Goal: Task Accomplishment & Management: Manage account settings

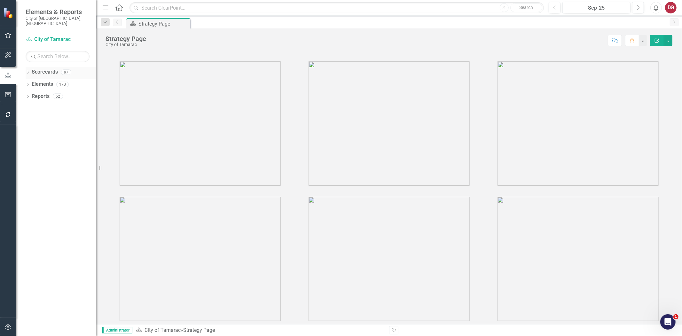
click at [30, 67] on div "Dropdown Scorecards 97" at bounding box center [61, 73] width 70 height 12
click at [28, 71] on icon "Dropdown" at bounding box center [28, 73] width 4 height 4
click at [29, 82] on icon "Dropdown" at bounding box center [31, 84] width 5 height 4
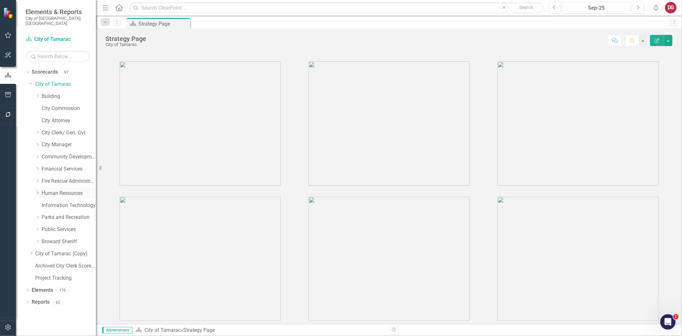
click at [40, 191] on div "Dropdown" at bounding box center [38, 193] width 6 height 5
click at [58, 250] on link "HR Training" at bounding box center [72, 253] width 48 height 7
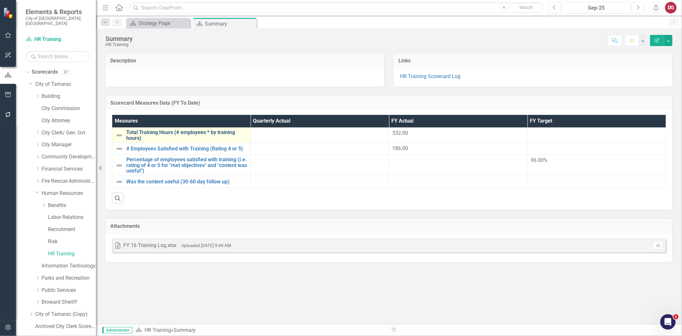
click at [215, 130] on link "Total Training Hours (# employees * by training hours)" at bounding box center [186, 135] width 121 height 11
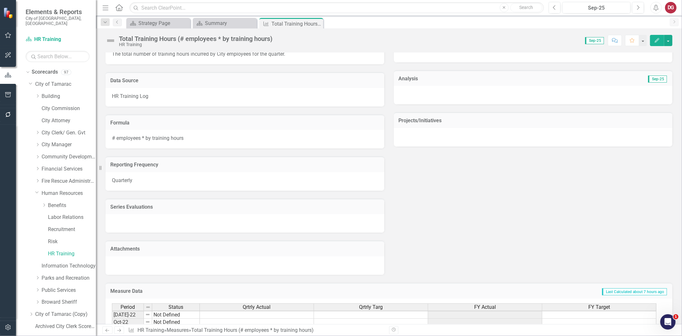
scroll to position [178, 0]
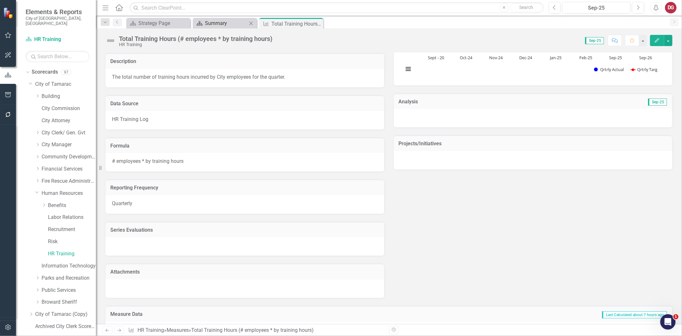
click at [226, 21] on div "Summary" at bounding box center [226, 23] width 42 height 8
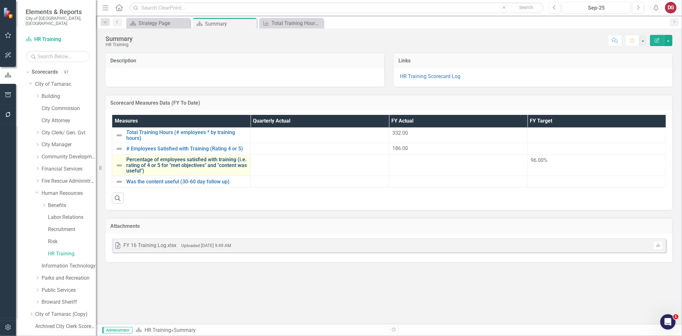
click at [221, 161] on link "Percentage of employees satisfied with training (i.e. rating of 4 or 5 for "met…" at bounding box center [186, 165] width 121 height 17
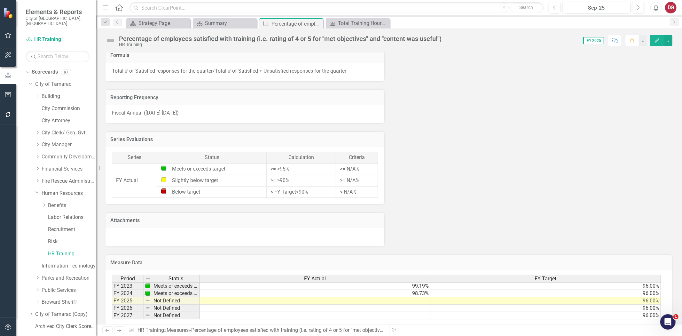
scroll to position [419, 0]
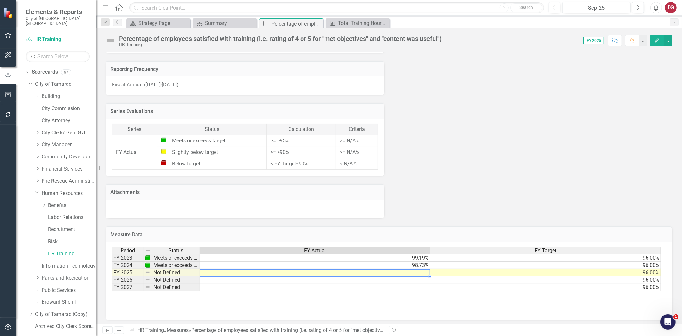
click at [363, 270] on td at bounding box center [315, 272] width 231 height 7
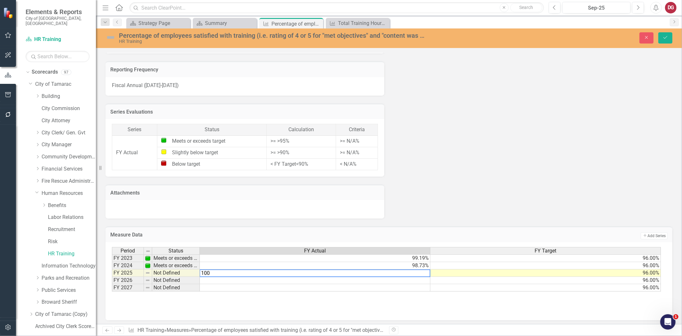
type textarea "100"
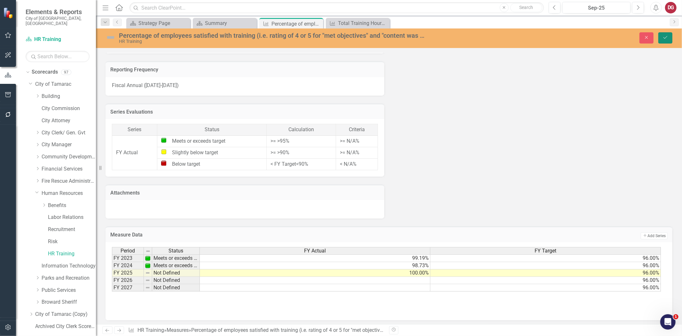
click at [614, 40] on button "Save" at bounding box center [666, 37] width 14 height 11
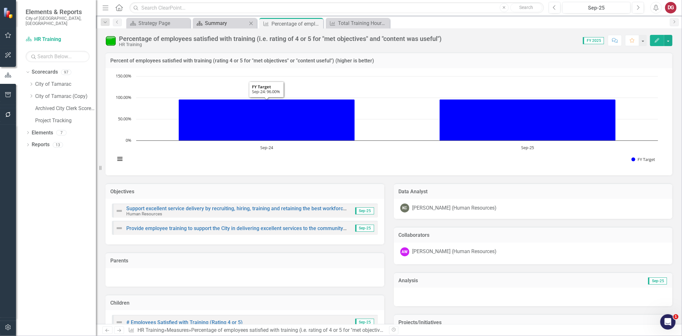
click at [230, 24] on div "Summary" at bounding box center [226, 23] width 42 height 8
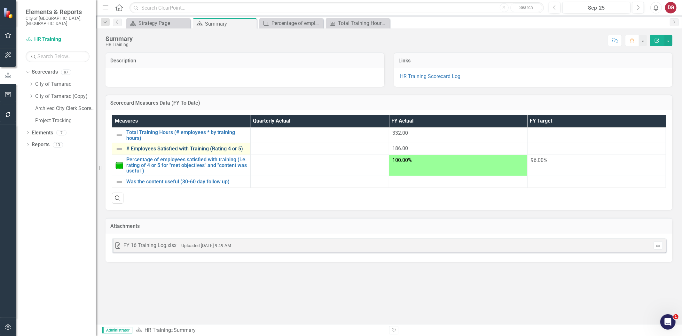
click at [188, 148] on link "# Employees Satisfied with Training (Rating 4 or 5)" at bounding box center [186, 149] width 121 height 6
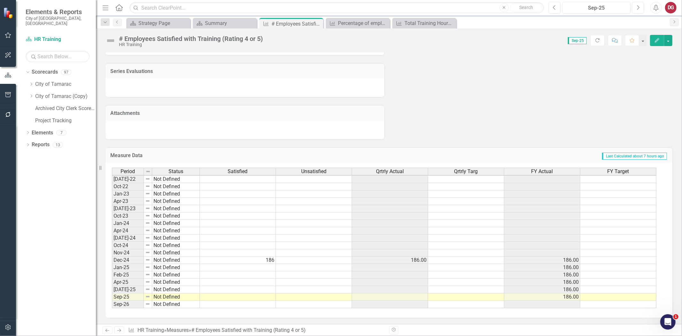
scroll to position [23, 0]
click at [393, 260] on td "186.00" at bounding box center [390, 260] width 76 height 7
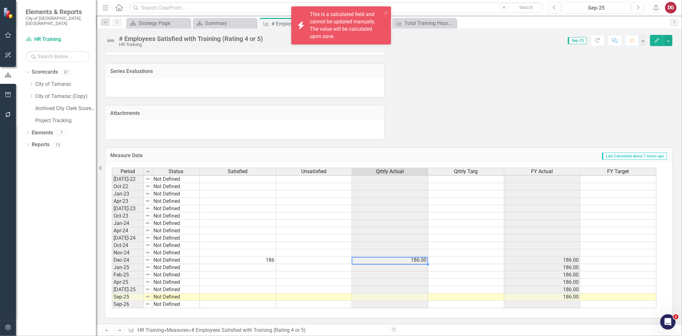
click at [268, 263] on td "186" at bounding box center [238, 260] width 76 height 7
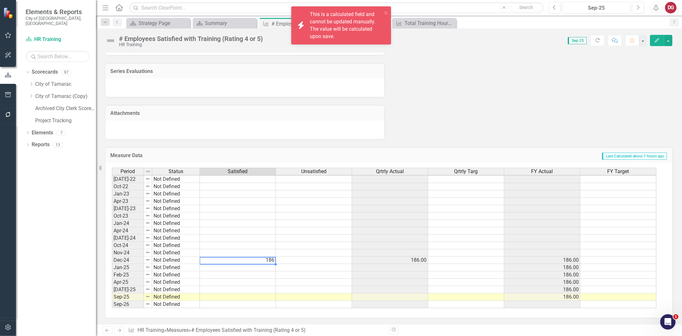
click at [268, 263] on td "186" at bounding box center [238, 260] width 76 height 7
type textarea "186"
click at [268, 263] on textarea "186" at bounding box center [238, 260] width 76 height 8
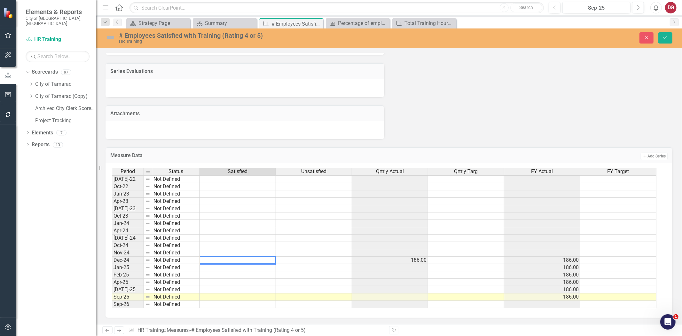
click at [233, 298] on td at bounding box center [238, 296] width 76 height 7
type textarea "401"
click at [614, 36] on icon "Save" at bounding box center [666, 37] width 6 height 4
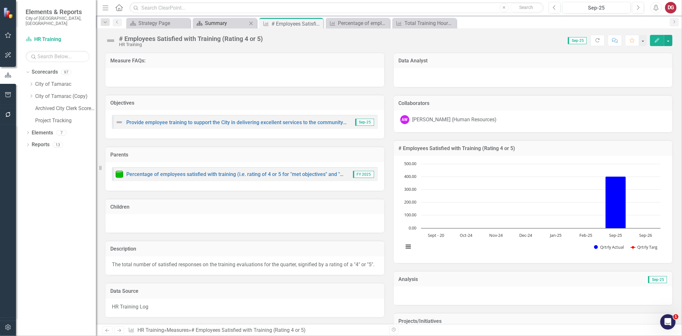
click at [238, 23] on div "Summary" at bounding box center [226, 23] width 42 height 8
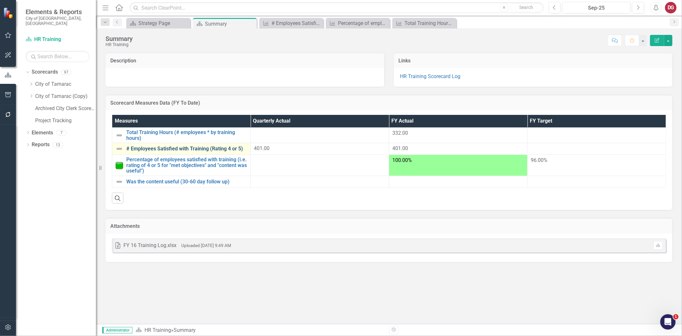
click at [173, 146] on link "# Employees Satisfied with Training (Rating 4 or 5)" at bounding box center [186, 149] width 121 height 6
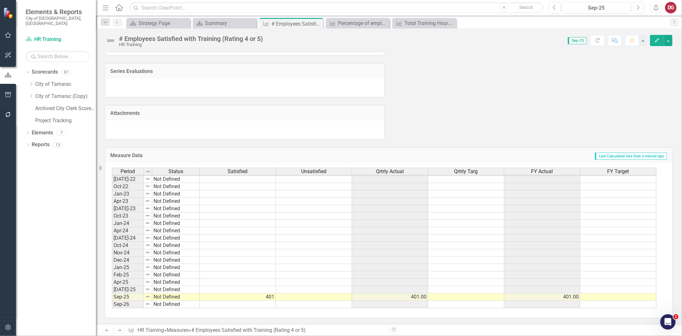
scroll to position [351, 0]
click at [599, 296] on td at bounding box center [619, 296] width 76 height 7
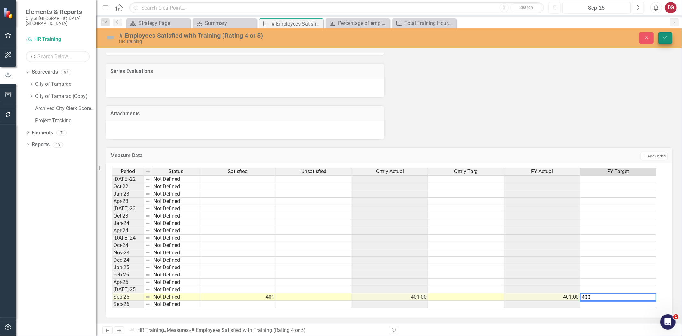
type textarea "400"
click at [614, 35] on icon "Save" at bounding box center [666, 37] width 6 height 4
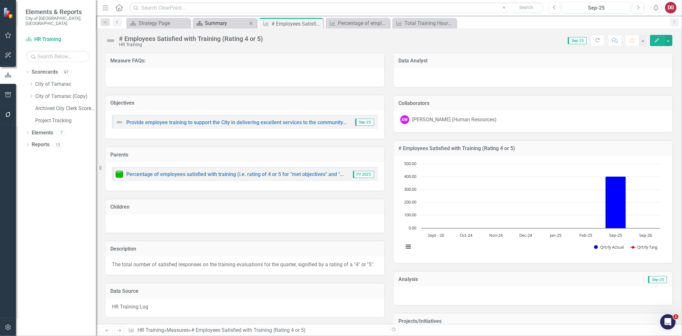
click at [213, 23] on div "Summary" at bounding box center [226, 23] width 42 height 8
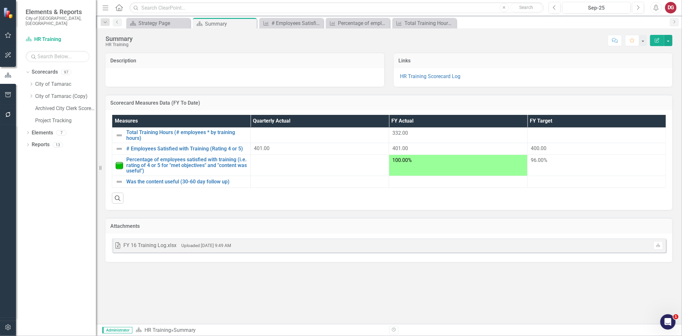
click at [307, 136] on div at bounding box center [320, 134] width 132 height 8
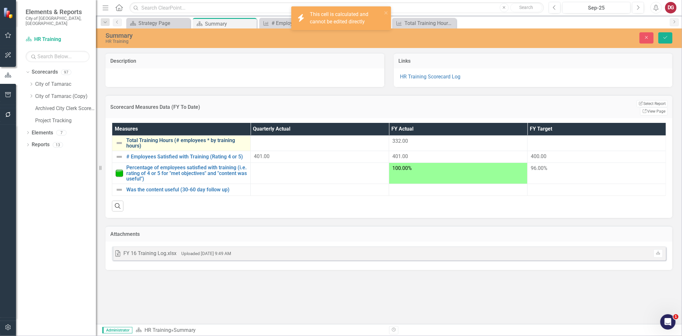
click at [218, 138] on link "Total Training Hours (# employees * by training hours)" at bounding box center [186, 143] width 121 height 11
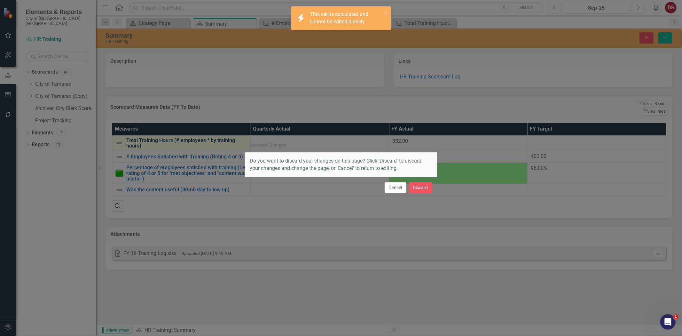
click at [218, 133] on div "Unsaved Changes Do you want to discard your changes on this page? Click 'Discar…" at bounding box center [341, 168] width 682 height 336
click at [392, 186] on button "Cancel" at bounding box center [396, 187] width 22 height 11
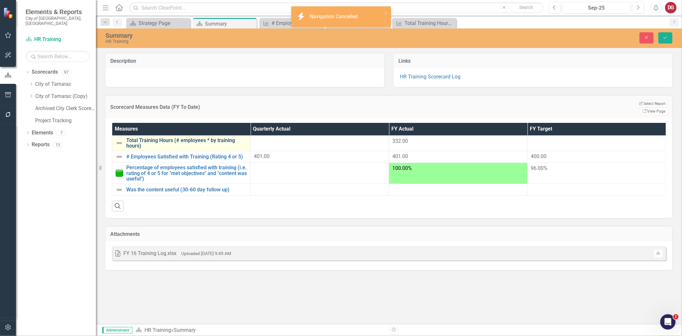
click at [208, 138] on link "Total Training Hours (# employees * by training hours)" at bounding box center [186, 143] width 121 height 11
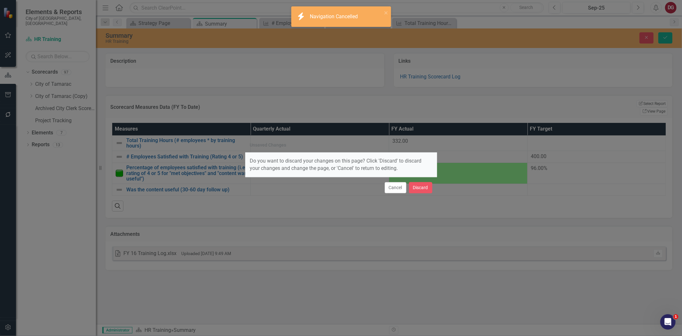
drag, startPoint x: 390, startPoint y: 186, endPoint x: 516, endPoint y: 101, distance: 151.4
click at [391, 186] on button "Cancel" at bounding box center [396, 187] width 22 height 11
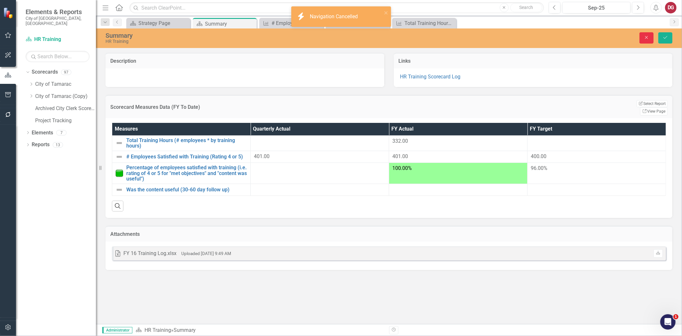
click at [614, 36] on button "Close" at bounding box center [647, 37] width 14 height 11
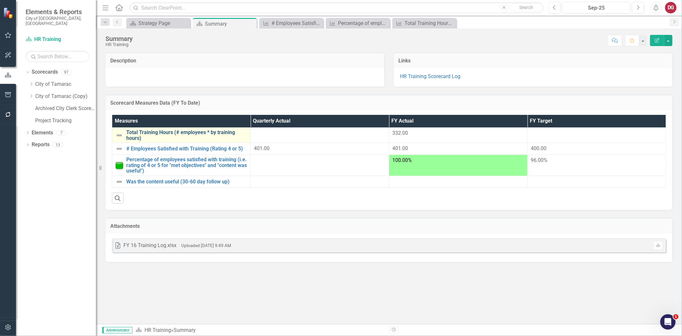
click at [161, 132] on link "Total Training Hours (# employees * by training hours)" at bounding box center [186, 135] width 121 height 11
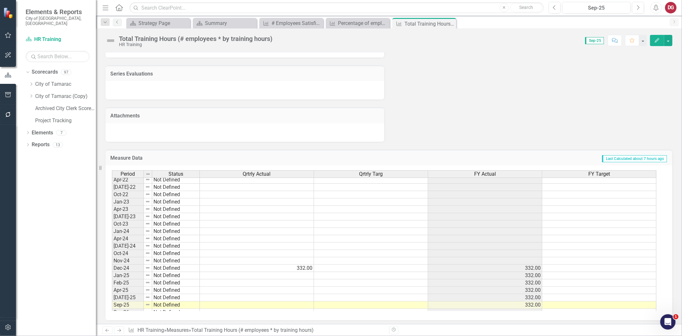
scroll to position [23, 0]
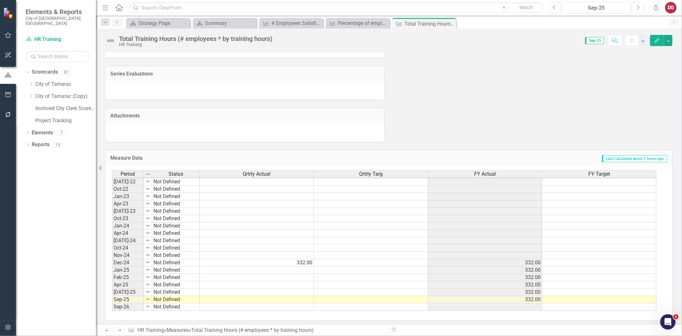
click at [295, 296] on td at bounding box center [257, 299] width 114 height 7
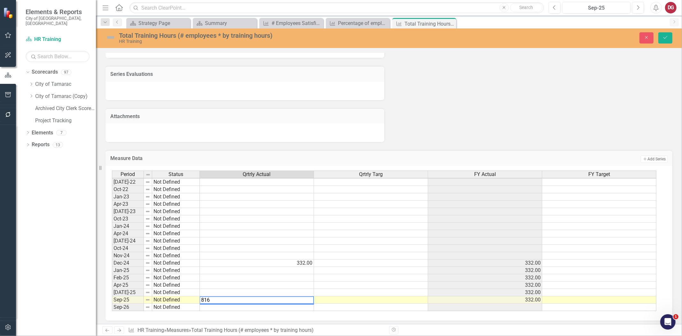
click at [290, 259] on td "332.00" at bounding box center [257, 262] width 114 height 7
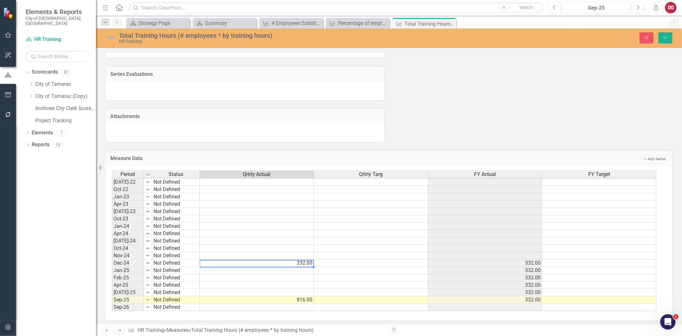
click at [290, 259] on td "332.00" at bounding box center [257, 262] width 114 height 7
type textarea "3"
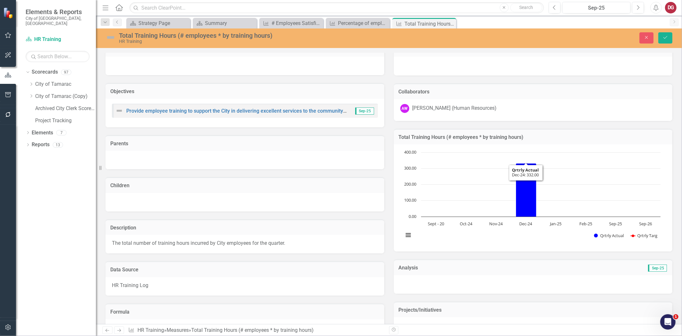
scroll to position [0, 0]
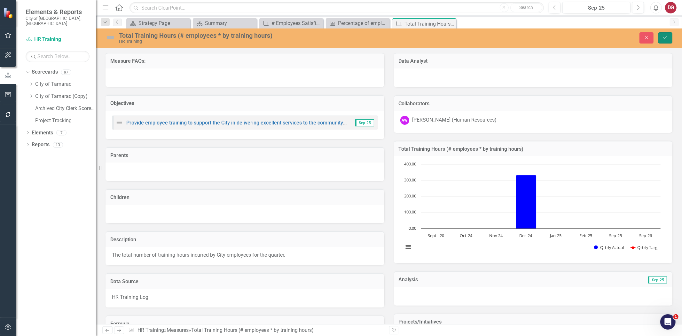
click at [614, 35] on icon "Save" at bounding box center [666, 37] width 6 height 4
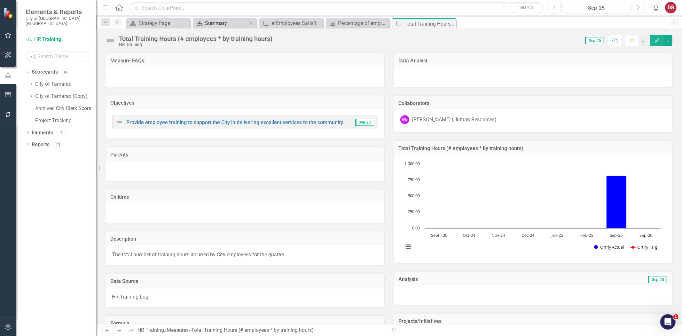
click at [225, 24] on div "Summary" at bounding box center [226, 23] width 42 height 8
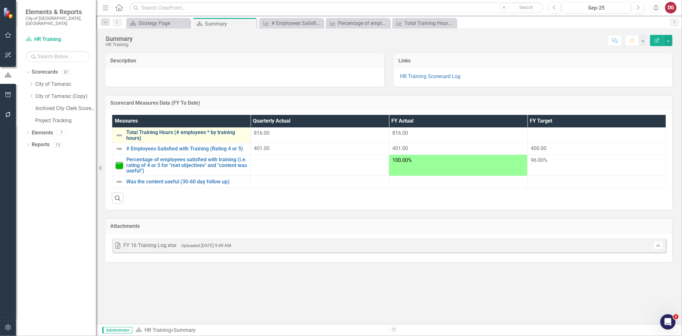
click at [222, 132] on link "Total Training Hours (# employees * by training hours)" at bounding box center [186, 135] width 121 height 11
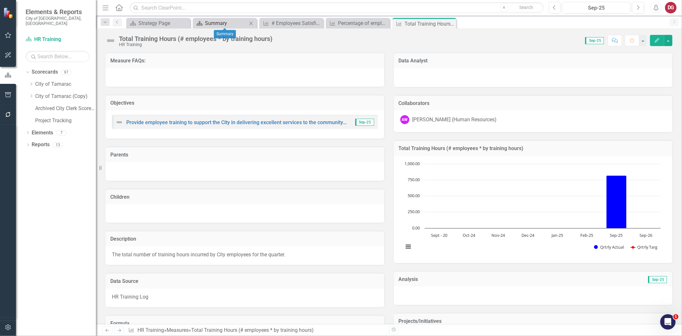
click at [238, 27] on div "Summary" at bounding box center [226, 23] width 42 height 8
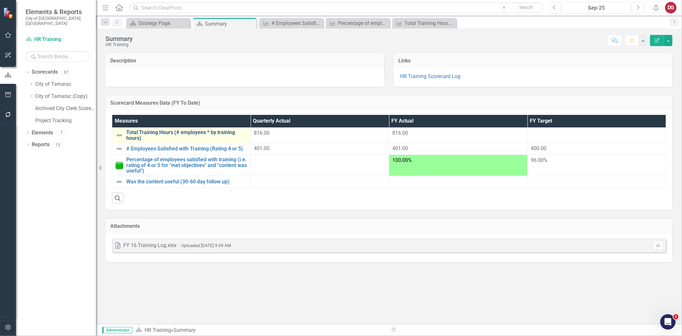
click at [153, 134] on link "Total Training Hours (# employees * by training hours)" at bounding box center [186, 135] width 121 height 11
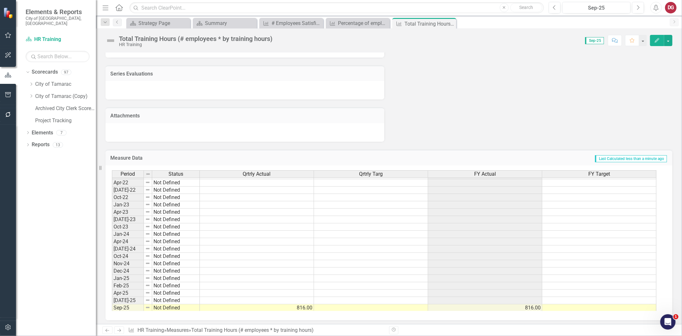
scroll to position [23, 0]
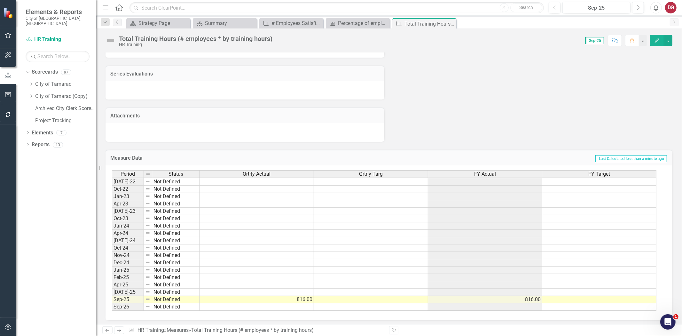
click at [565, 298] on td at bounding box center [600, 299] width 114 height 7
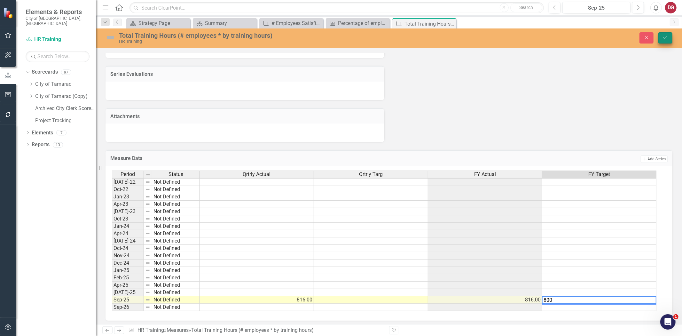
type textarea "800"
click at [614, 36] on icon "Save" at bounding box center [666, 37] width 6 height 4
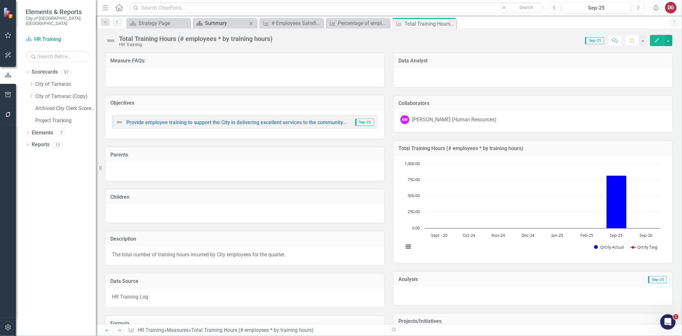
click at [199, 21] on icon "Scorecard" at bounding box center [199, 23] width 6 height 5
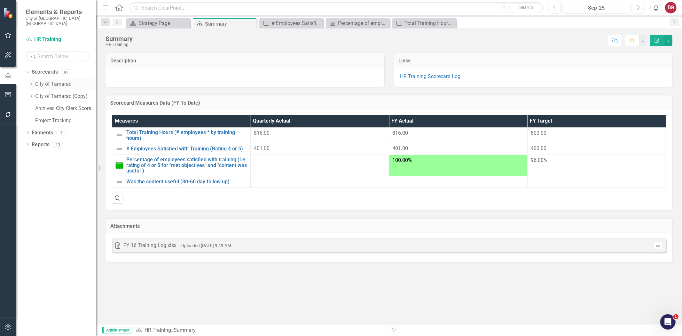
click at [31, 82] on icon "Dropdown" at bounding box center [31, 84] width 5 height 4
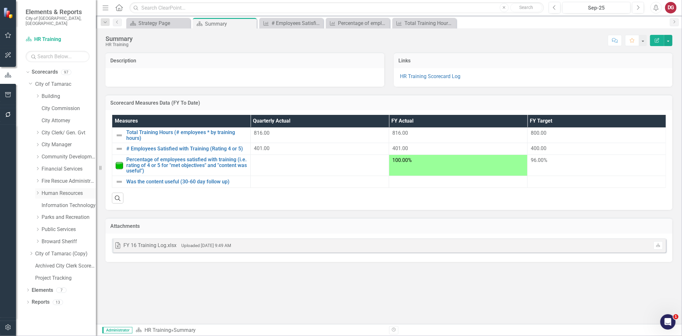
click at [38, 191] on div "Dropdown" at bounding box center [37, 193] width 5 height 5
click at [62, 250] on link "HR Training" at bounding box center [72, 253] width 48 height 7
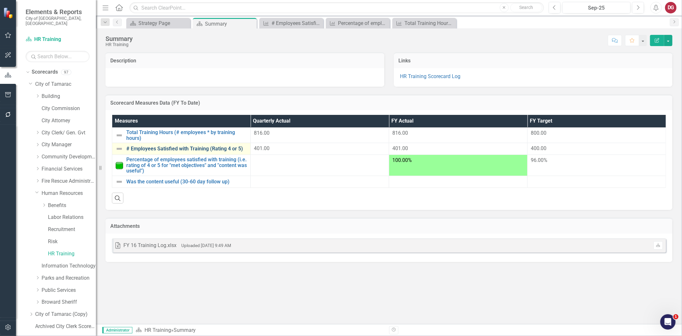
click at [228, 150] on link "# Employees Satisfied with Training (Rating 4 or 5)" at bounding box center [186, 149] width 121 height 6
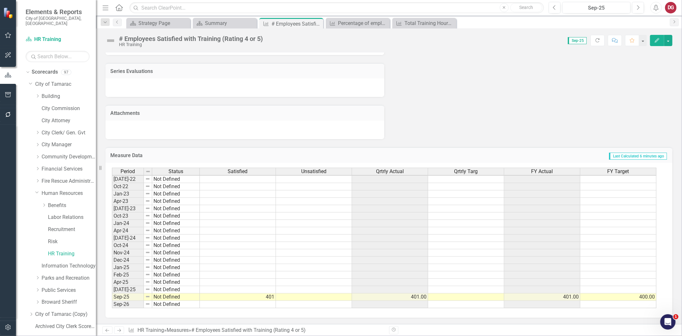
scroll to position [351, 0]
click at [214, 223] on td at bounding box center [238, 223] width 76 height 7
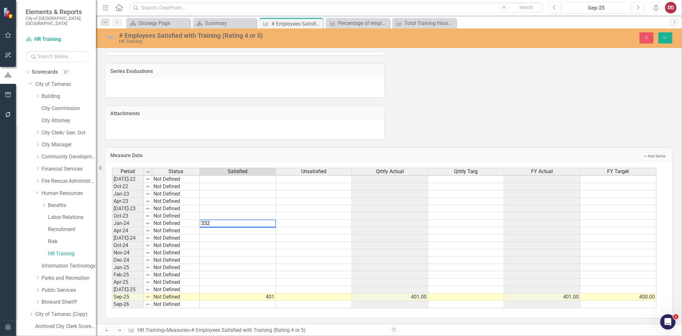
type textarea "332"
click at [209, 232] on td at bounding box center [238, 230] width 76 height 7
click at [269, 224] on td "332" at bounding box center [238, 223] width 76 height 7
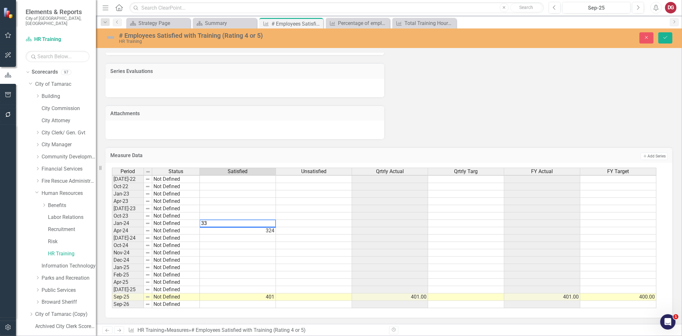
type textarea "3"
click at [265, 229] on td "324" at bounding box center [238, 230] width 76 height 7
type textarea "3"
click at [206, 244] on td at bounding box center [238, 245] width 76 height 7
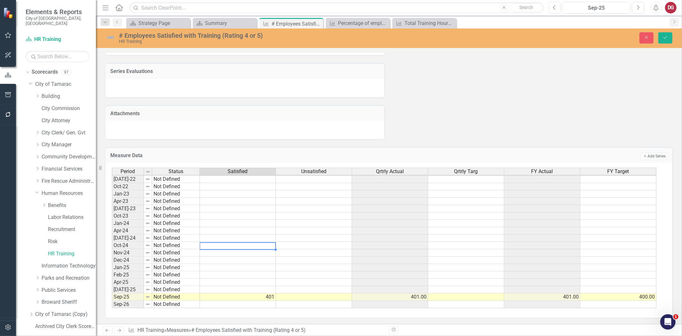
click at [206, 244] on td at bounding box center [238, 245] width 76 height 7
type textarea "332"
click at [206, 265] on td at bounding box center [238, 267] width 76 height 7
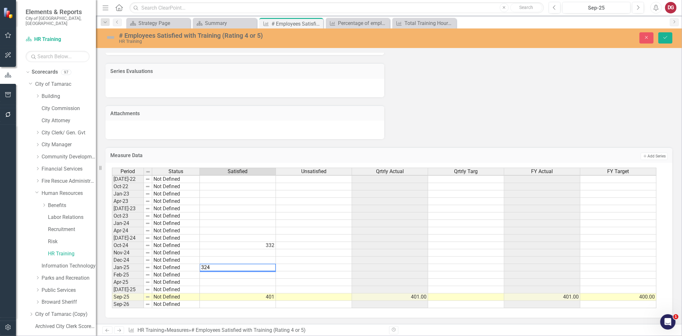
type textarea "324"
click at [208, 281] on td at bounding box center [238, 282] width 76 height 7
click at [208, 281] on textarea "160" at bounding box center [238, 283] width 76 height 8
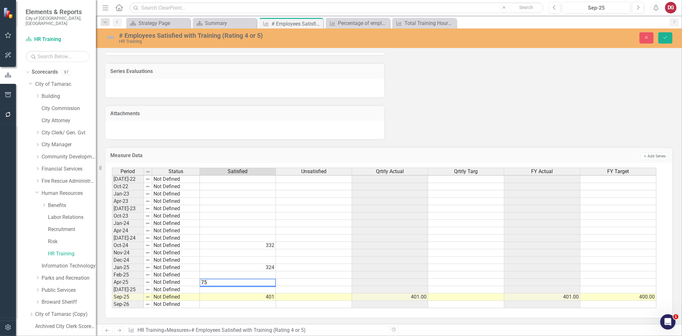
click at [253, 265] on td "324" at bounding box center [238, 267] width 76 height 7
click at [253, 265] on textarea "75" at bounding box center [238, 268] width 76 height 8
click at [267, 245] on td "332" at bounding box center [238, 245] width 76 height 7
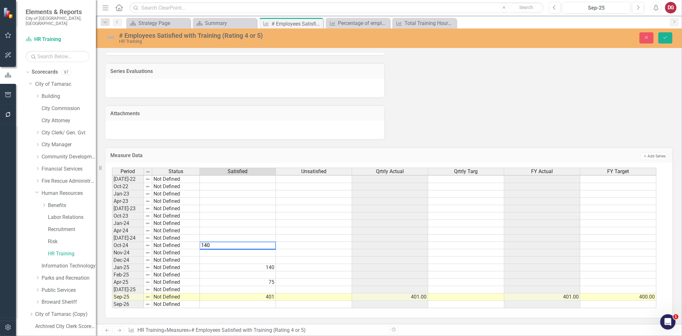
click at [267, 245] on textarea "140" at bounding box center [238, 246] width 76 height 8
type textarea "186"
click at [264, 296] on td "401" at bounding box center [238, 296] width 76 height 7
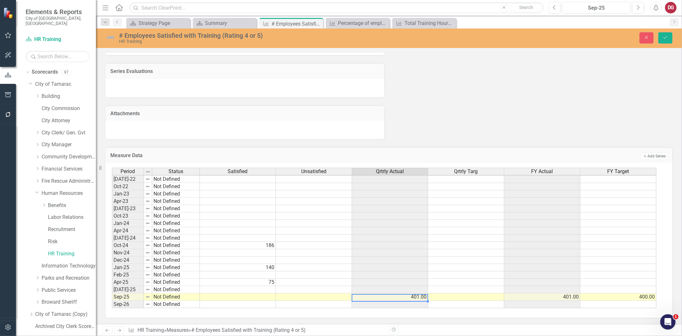
click at [411, 296] on td "401.00" at bounding box center [390, 296] width 76 height 7
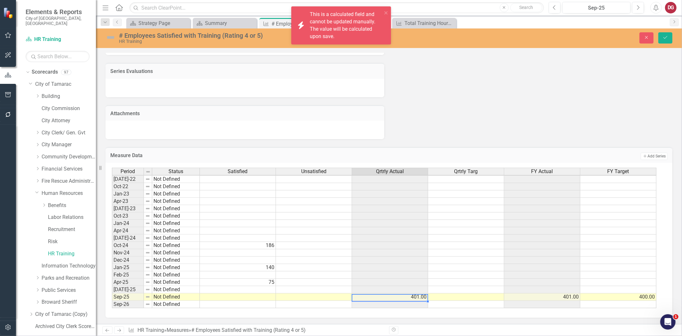
click at [411, 296] on td "401.00" at bounding box center [390, 296] width 76 height 7
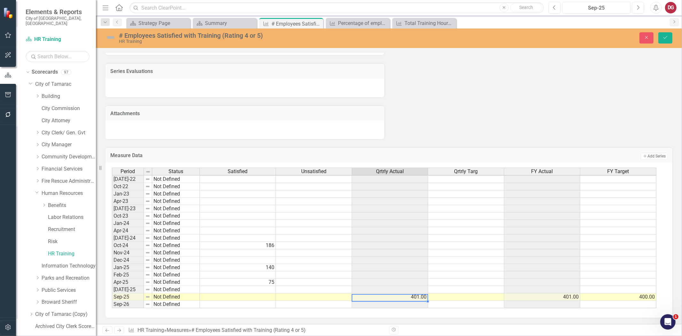
click at [336, 296] on td at bounding box center [314, 296] width 76 height 7
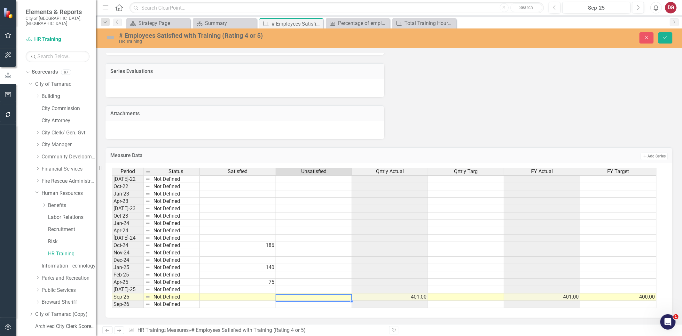
click at [381, 300] on td "401.00" at bounding box center [390, 296] width 76 height 7
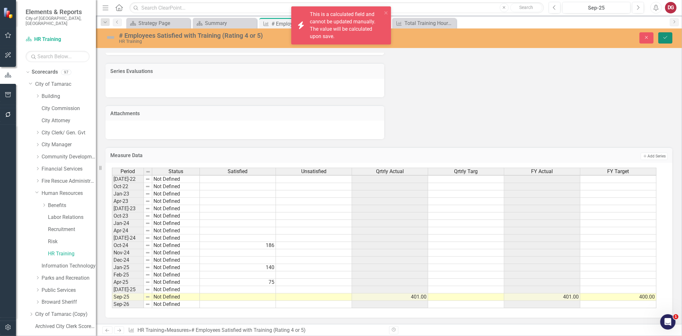
click at [614, 36] on icon "Save" at bounding box center [666, 37] width 6 height 4
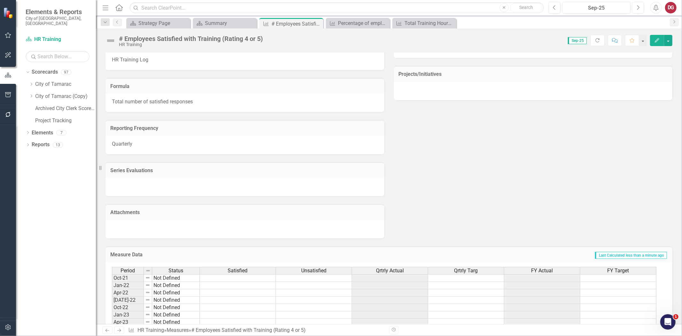
scroll to position [138, 0]
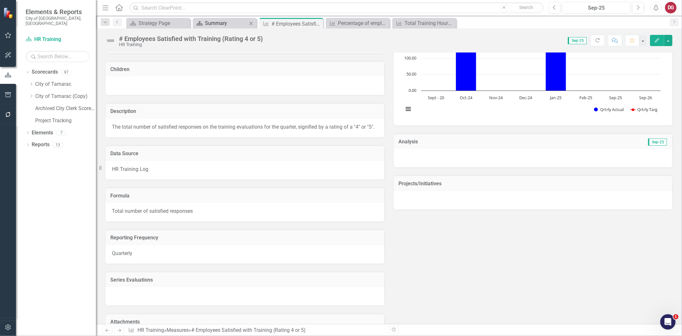
click at [224, 23] on div "Summary" at bounding box center [226, 23] width 42 height 8
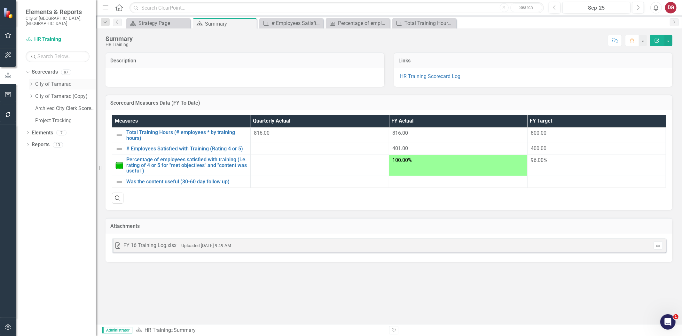
click at [33, 82] on icon "Dropdown" at bounding box center [31, 84] width 5 height 4
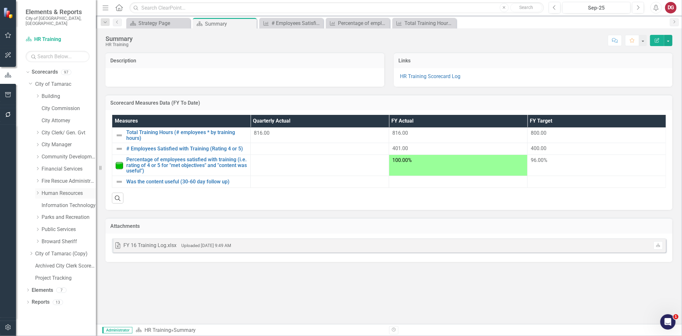
click at [38, 191] on icon "Dropdown" at bounding box center [37, 193] width 5 height 4
click at [58, 250] on link "HR Training" at bounding box center [72, 253] width 48 height 7
click at [56, 190] on link "Human Resources" at bounding box center [69, 193] width 54 height 7
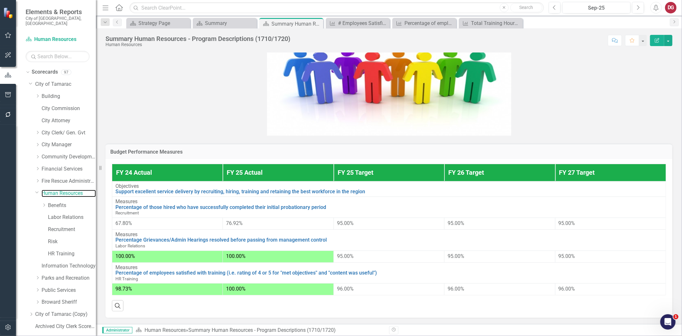
scroll to position [199, 0]
click at [55, 238] on link "Risk" at bounding box center [72, 241] width 48 height 7
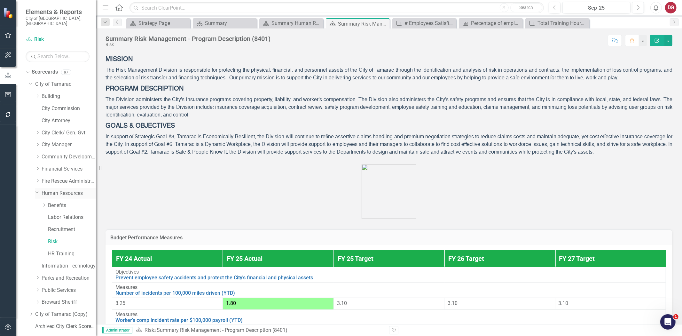
click at [65, 190] on link "Human Resources" at bounding box center [69, 193] width 54 height 7
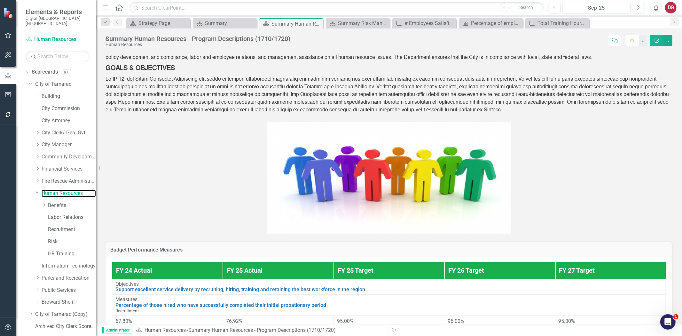
scroll to position [199, 0]
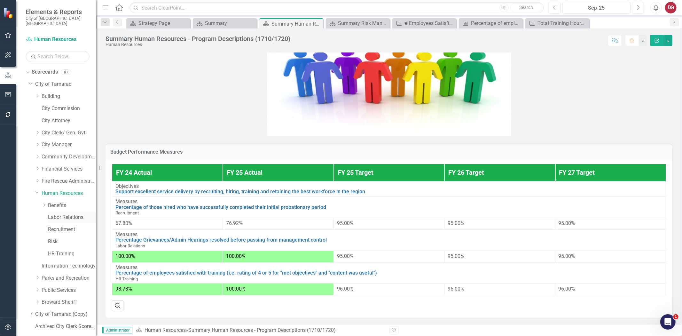
click at [56, 214] on link "Labor Relations" at bounding box center [72, 217] width 48 height 7
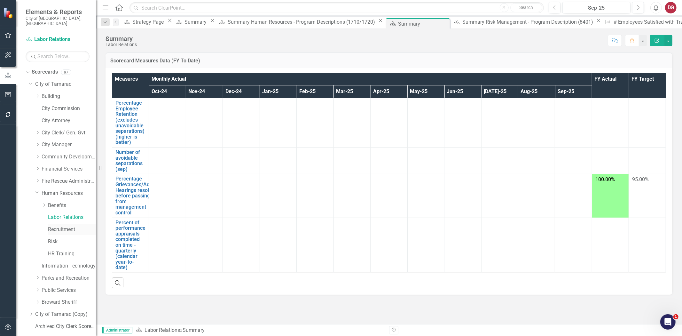
click at [61, 226] on link "Recruitment" at bounding box center [72, 229] width 48 height 7
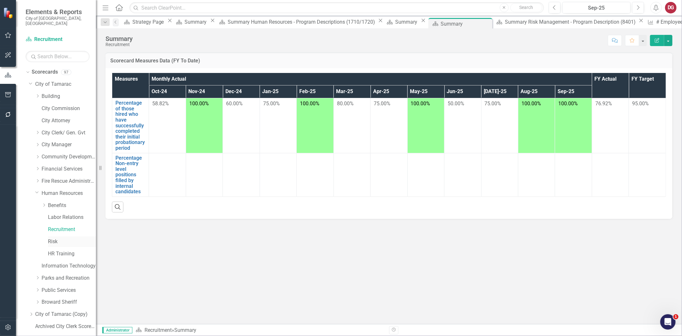
click at [52, 238] on link "Risk" at bounding box center [72, 241] width 48 height 7
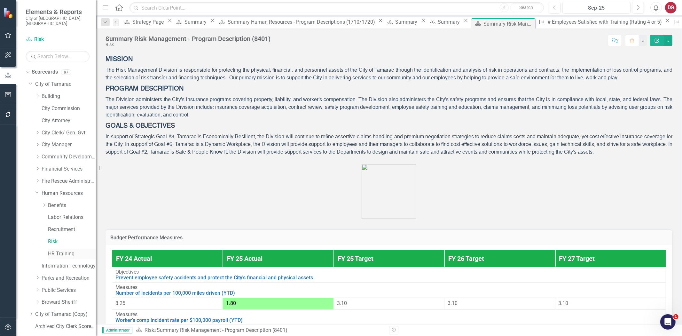
click at [58, 250] on link "HR Training" at bounding box center [72, 253] width 48 height 7
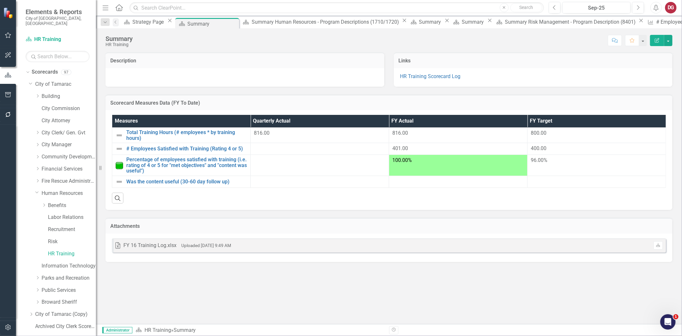
click at [274, 163] on div at bounding box center [320, 161] width 132 height 8
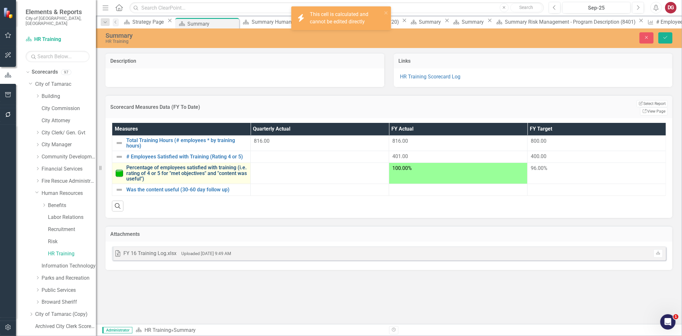
click at [217, 166] on link "Percentage of employees satisfied with training (i.e. rating of 4 or 5 for "met…" at bounding box center [186, 173] width 121 height 17
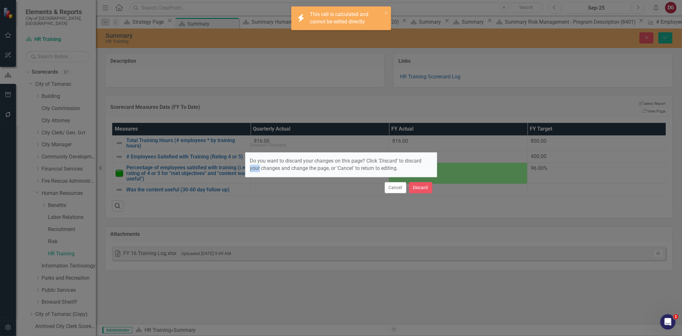
click at [217, 166] on div "Unsaved Changes Do you want to discard your changes on this page? Click 'Discar…" at bounding box center [341, 168] width 682 height 336
click at [388, 187] on button "Cancel" at bounding box center [396, 187] width 22 height 11
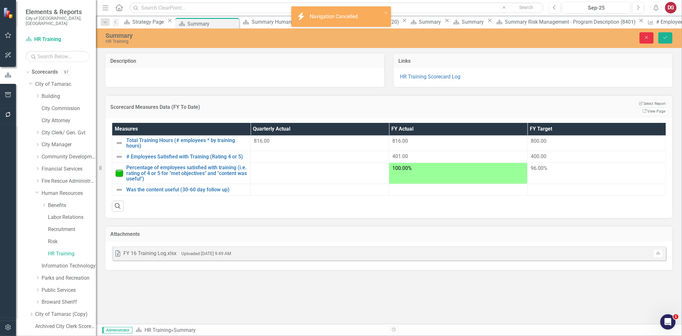
click at [614, 35] on icon "Close" at bounding box center [647, 37] width 6 height 4
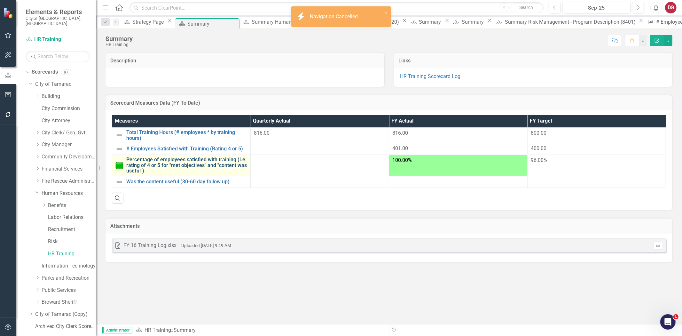
click at [222, 160] on link "Percentage of employees satisfied with training (i.e. rating of 4 or 5 for "met…" at bounding box center [186, 165] width 121 height 17
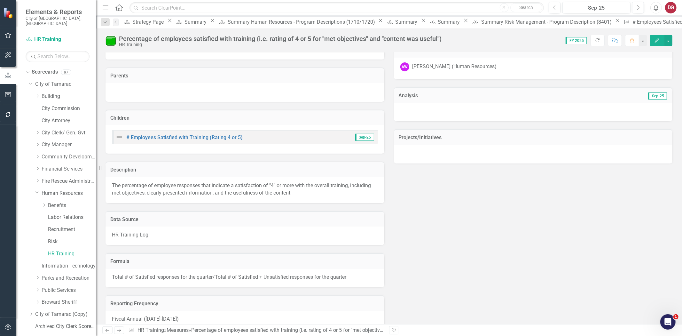
scroll to position [170, 0]
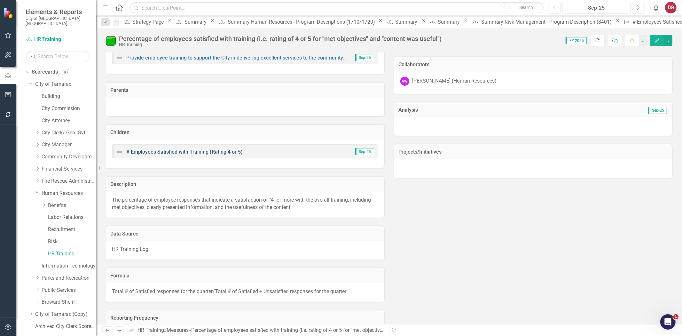
click at [196, 150] on link "# Employees Satisfied with Training (Rating 4 or 5)" at bounding box center [184, 152] width 116 height 6
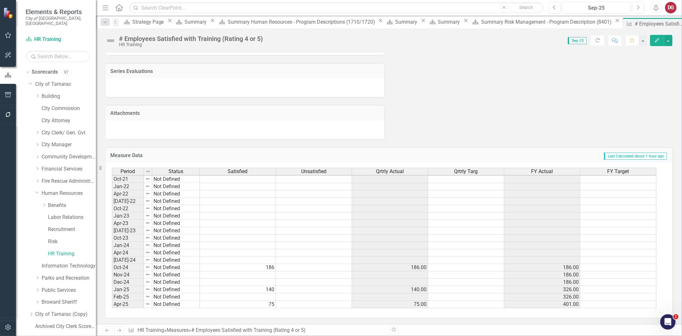
scroll to position [23, 0]
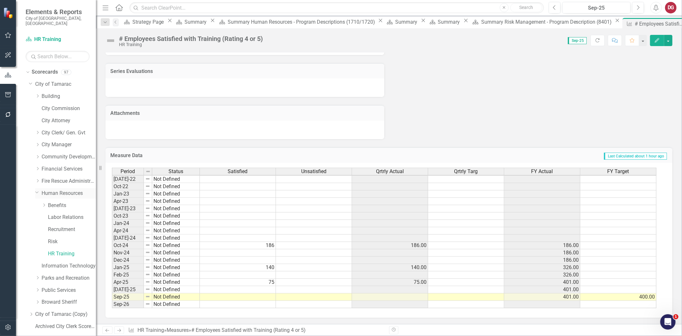
click at [64, 190] on link "Human Resources" at bounding box center [69, 193] width 54 height 7
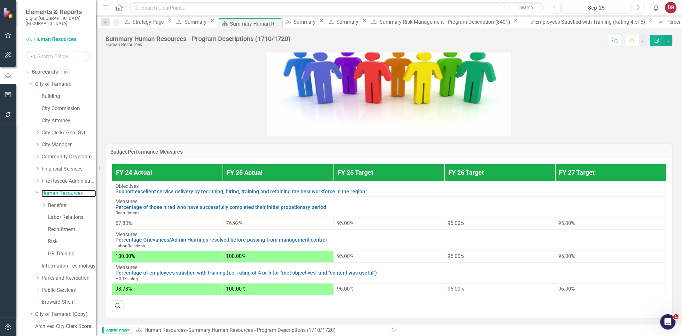
scroll to position [199, 0]
click at [36, 178] on div "Dropdown" at bounding box center [37, 180] width 5 height 5
click at [55, 190] on link "Fire Rescue - Operations" at bounding box center [72, 193] width 48 height 7
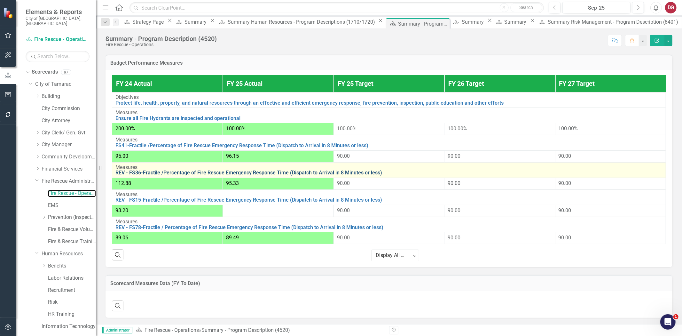
scroll to position [320, 0]
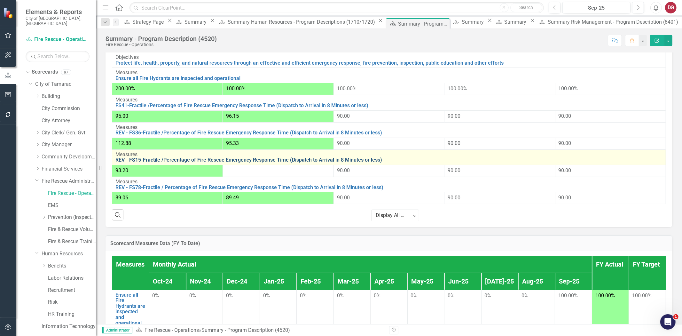
click at [274, 163] on link "REV - FS15-Fractile /Percentage of Fire Rescue Emergency Response Time (Dispatc…" at bounding box center [388, 160] width 547 height 6
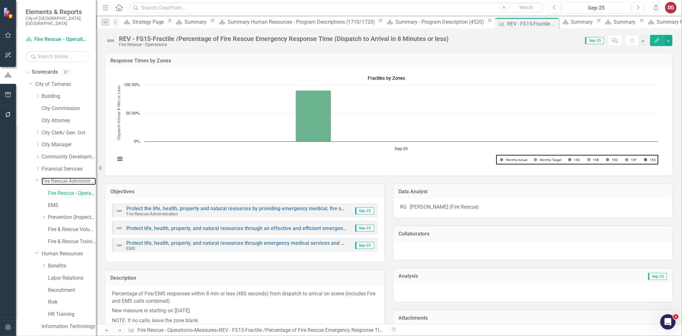
click at [67, 178] on link "Fire Rescue Administration" at bounding box center [69, 181] width 54 height 7
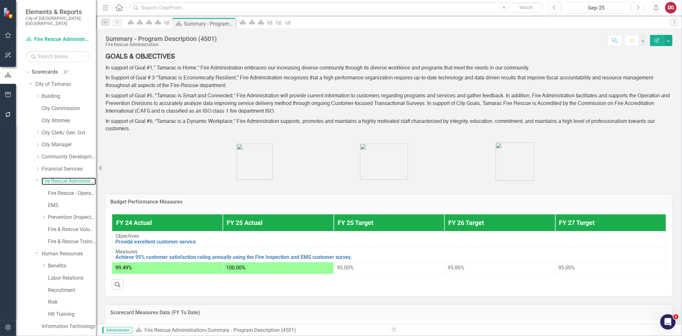
scroll to position [176, 0]
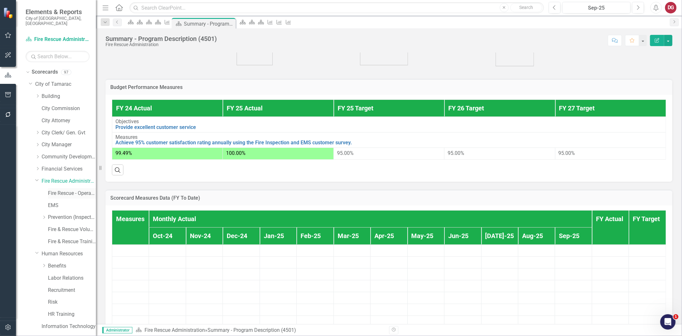
click at [55, 190] on link "Fire Rescue - Operations" at bounding box center [72, 193] width 48 height 7
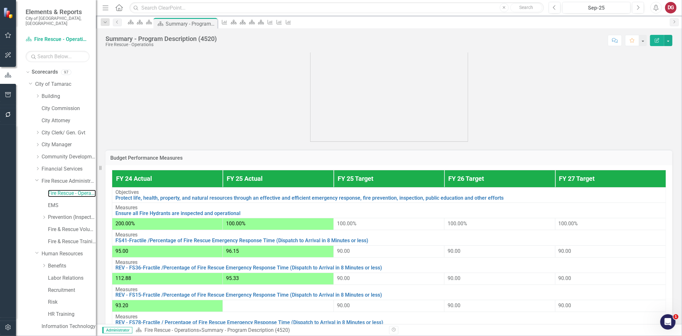
scroll to position [284, 0]
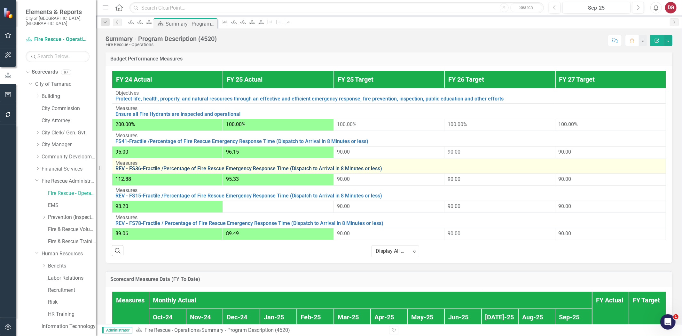
click at [243, 171] on link "REV - FS36-Fractile /Percentage of Fire Rescue Emergency Response Time (Dispatc…" at bounding box center [388, 169] width 547 height 6
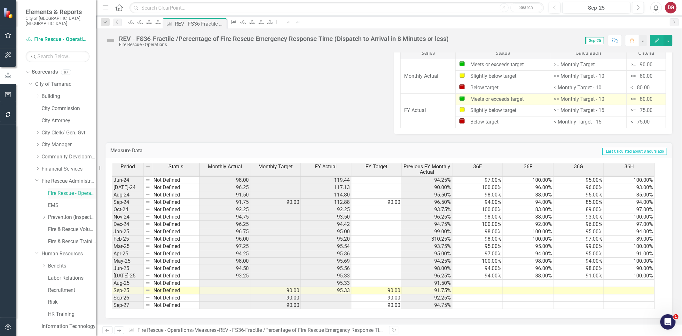
click at [73, 190] on link "Fire Rescue - Operations" at bounding box center [72, 193] width 48 height 7
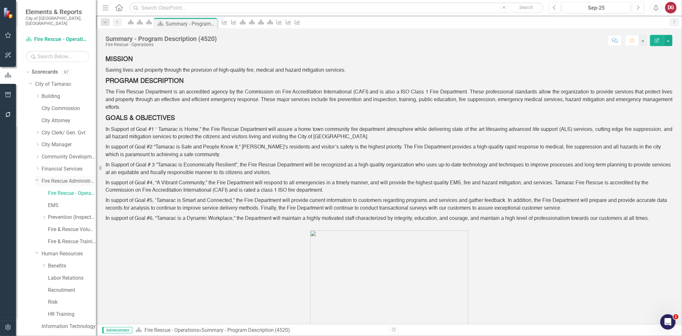
click at [73, 178] on link "Fire Rescue Administration" at bounding box center [69, 181] width 54 height 7
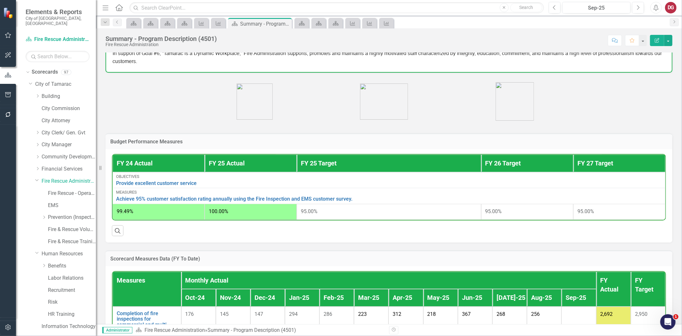
scroll to position [178, 0]
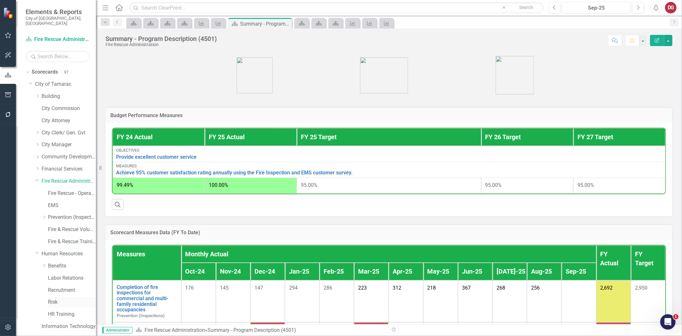
click at [56, 300] on link "Risk" at bounding box center [72, 301] width 48 height 7
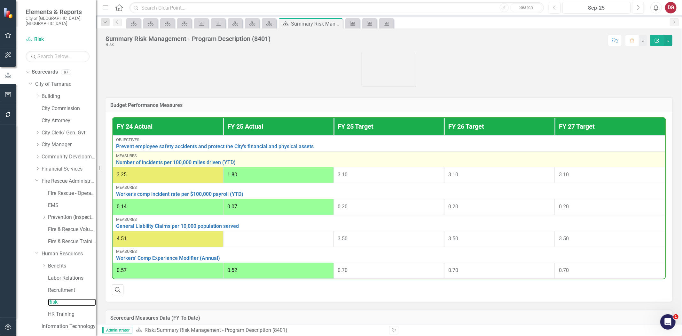
scroll to position [178, 0]
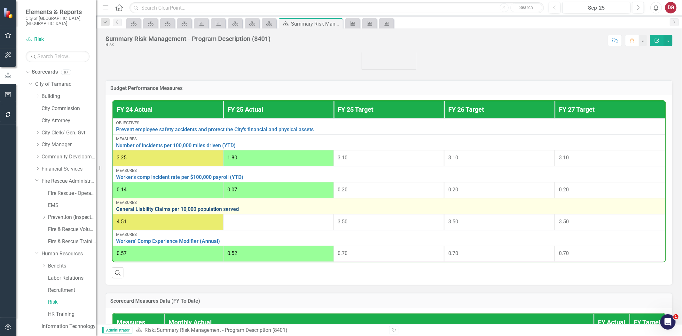
click at [174, 212] on link "General Liability Claims per 10,000 population served" at bounding box center [389, 209] width 546 height 6
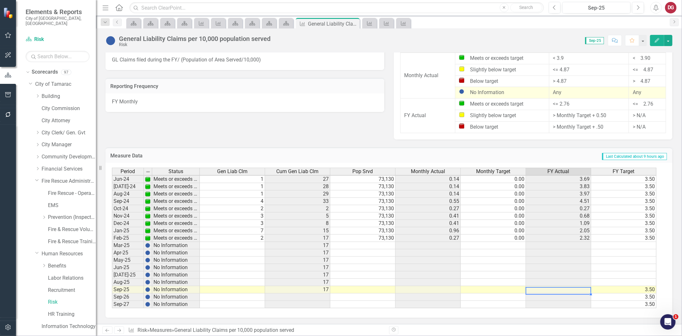
scroll to position [235, 0]
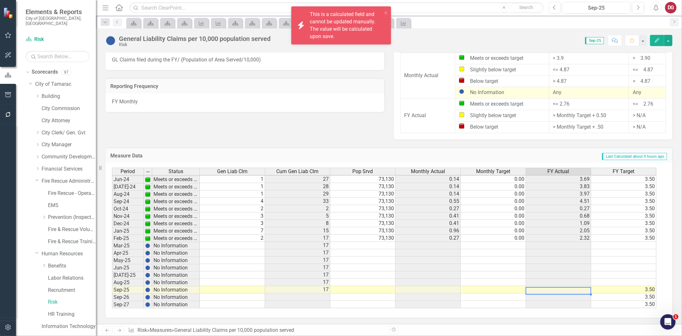
click at [536, 290] on td at bounding box center [558, 289] width 65 height 7
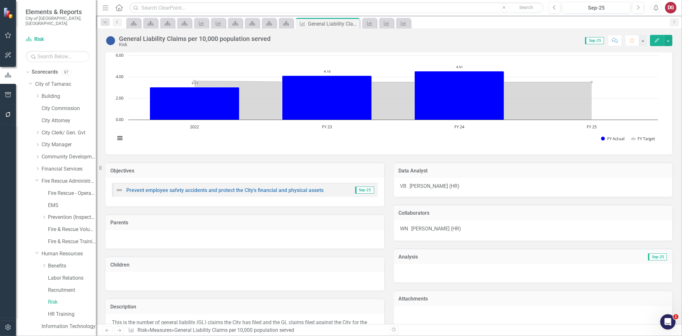
scroll to position [6, 0]
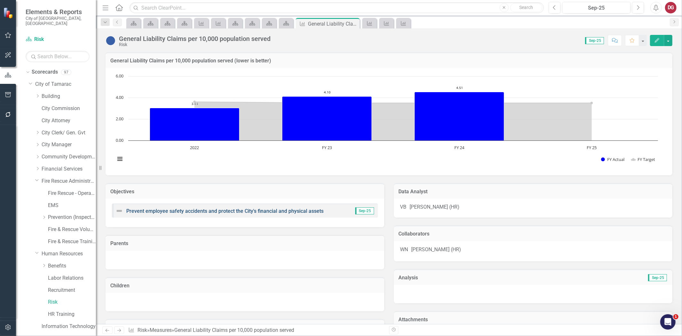
click at [198, 208] on link "Prevent employee safety accidents and protect the City's financial and physical…" at bounding box center [224, 211] width 197 height 6
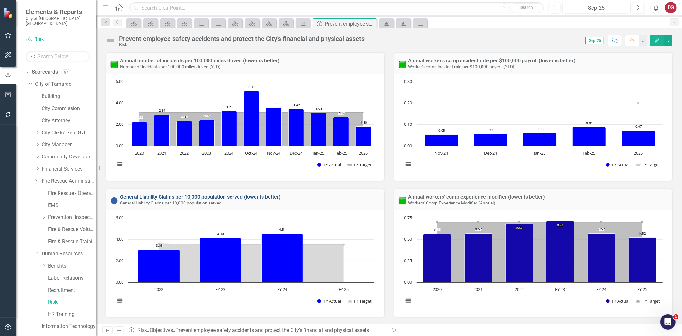
click at [191, 195] on link "General Liability Claims per 10,000 population served (lower is better)" at bounding box center [200, 197] width 161 height 6
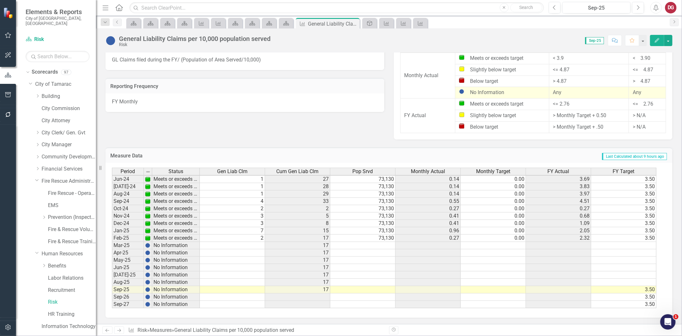
click at [417, 290] on tbody "Apr-23 Meets or exceeds target 1 16 73,130 0.14 0.00 2.19 3.60 May-23 Meets or …" at bounding box center [384, 190] width 545 height 236
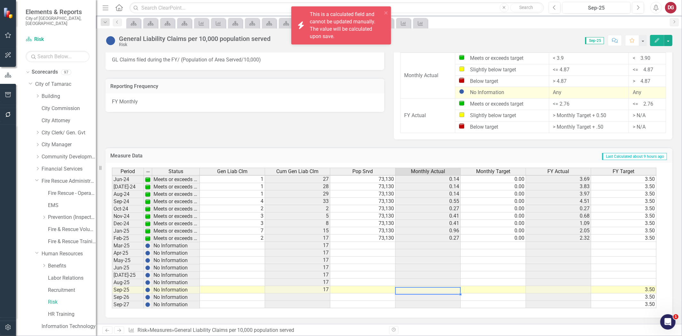
click at [417, 290] on td at bounding box center [428, 289] width 65 height 7
click at [112, 286] on div "Period Status Gen Liab Clm Cum Gen Liab Clm Pop Srvd Monthly Actual Monthly Tar…" at bounding box center [112, 190] width 0 height 236
click at [375, 287] on div at bounding box center [362, 287] width 65 height 1
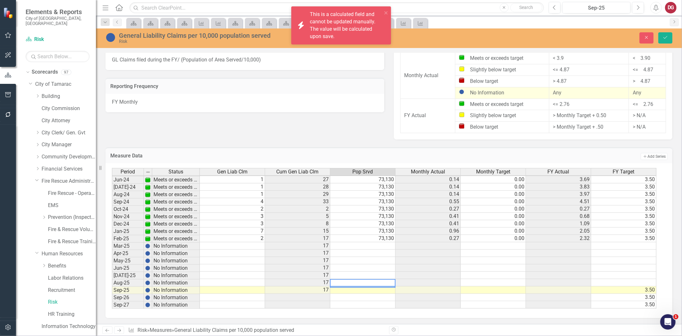
click at [368, 290] on td at bounding box center [362, 289] width 65 height 7
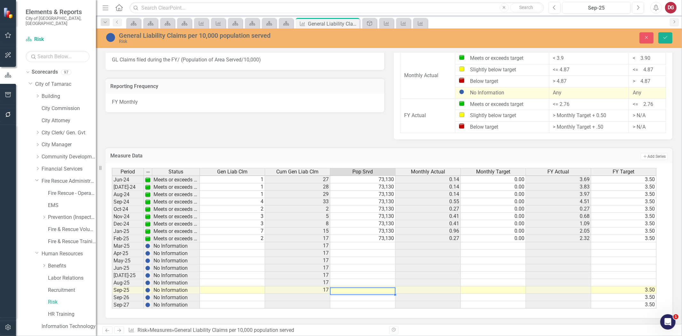
click at [368, 290] on td at bounding box center [362, 289] width 65 height 7
click at [230, 291] on td at bounding box center [232, 289] width 65 height 7
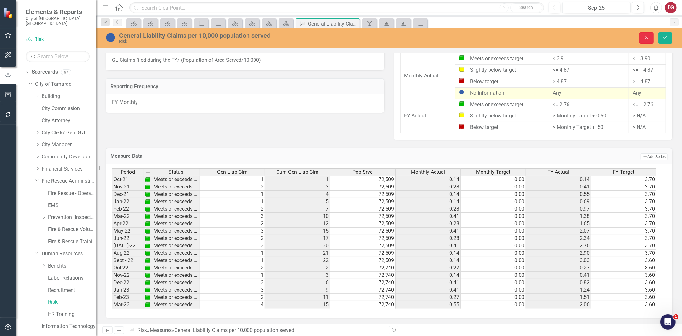
click at [649, 37] on icon "Close" at bounding box center [647, 37] width 6 height 4
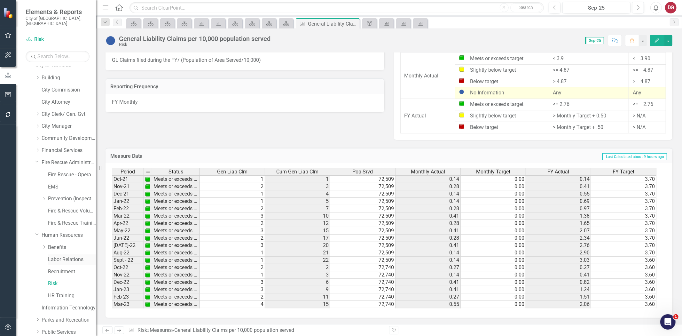
scroll to position [36, 0]
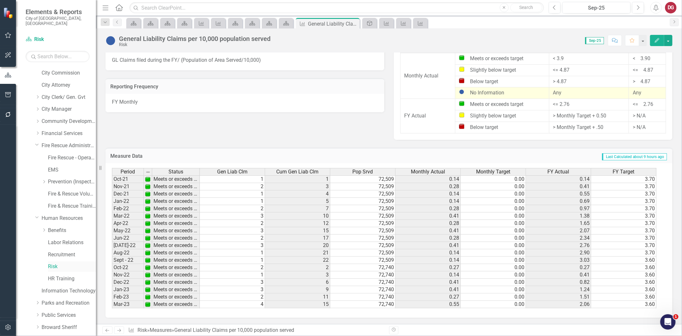
click at [56, 263] on link "Risk" at bounding box center [72, 266] width 48 height 7
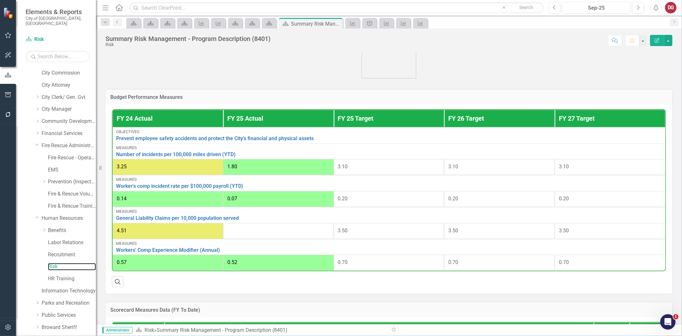
scroll to position [178, 0]
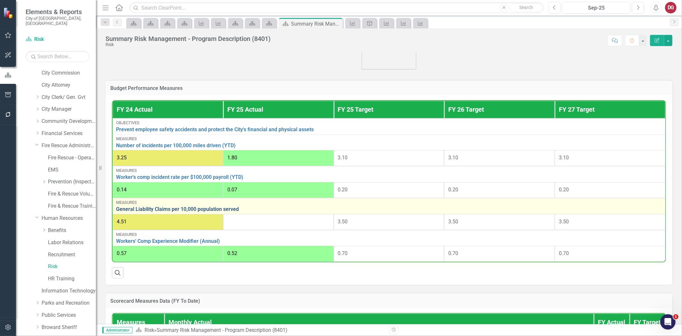
click at [200, 212] on link "General Liability Claims per 10,000 population served" at bounding box center [389, 209] width 546 height 6
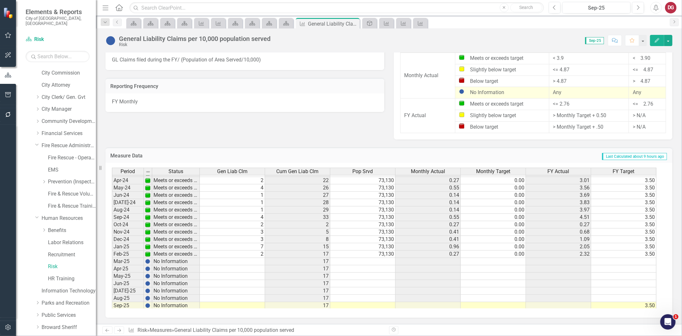
scroll to position [235, 0]
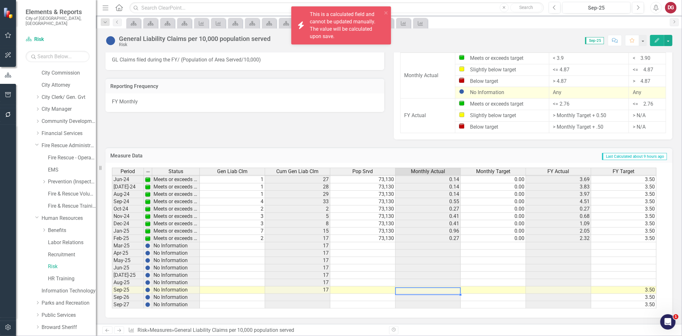
click at [449, 292] on td at bounding box center [428, 289] width 65 height 7
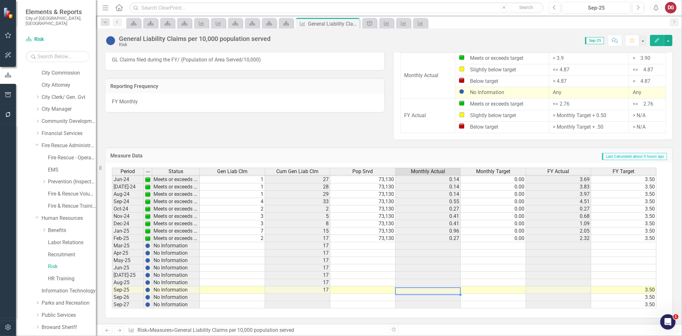
click at [502, 290] on td at bounding box center [493, 289] width 65 height 7
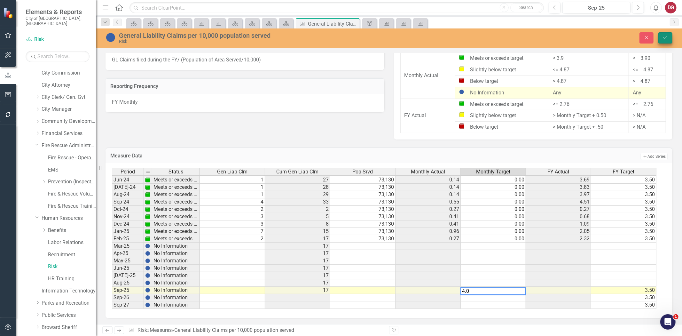
type textarea "4.0"
click at [664, 39] on icon "Save" at bounding box center [666, 37] width 6 height 4
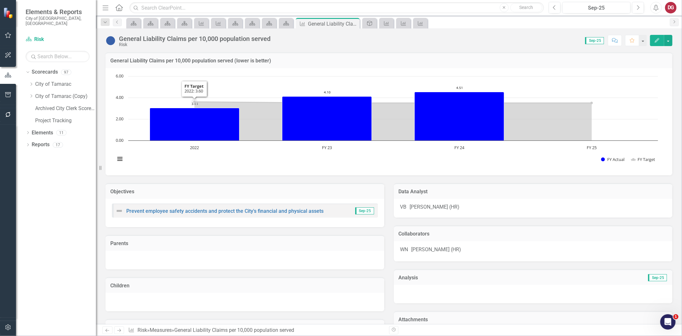
scroll to position [0, 0]
click at [286, 22] on icon "Scorecard" at bounding box center [286, 23] width 6 height 5
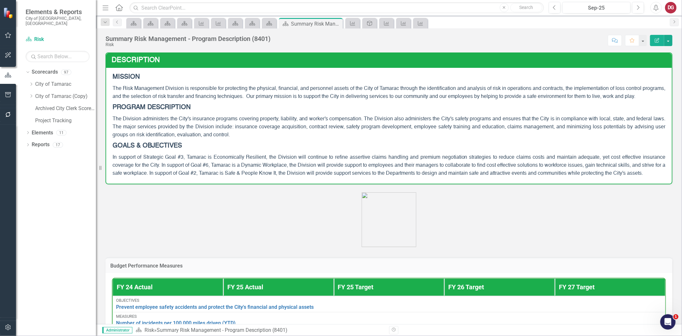
scroll to position [178, 0]
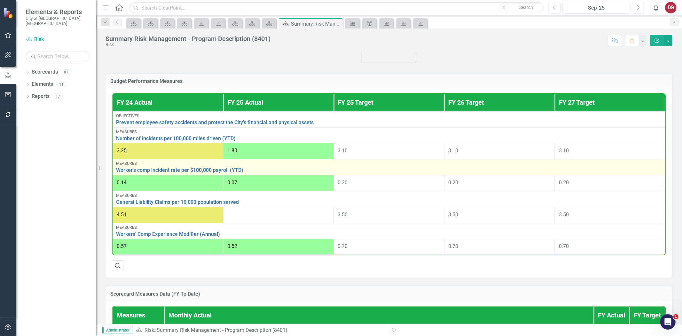
scroll to position [249, 0]
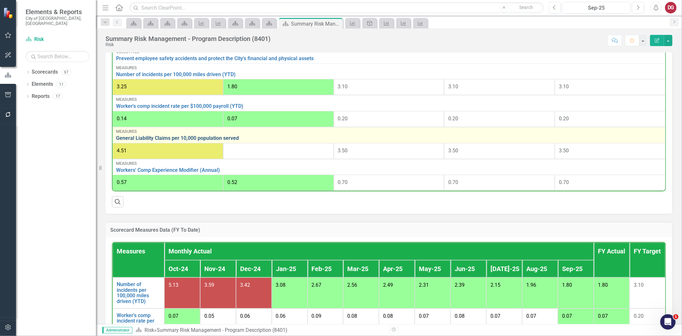
click at [228, 141] on link "General Liability Claims per 10,000 population served" at bounding box center [389, 138] width 546 height 6
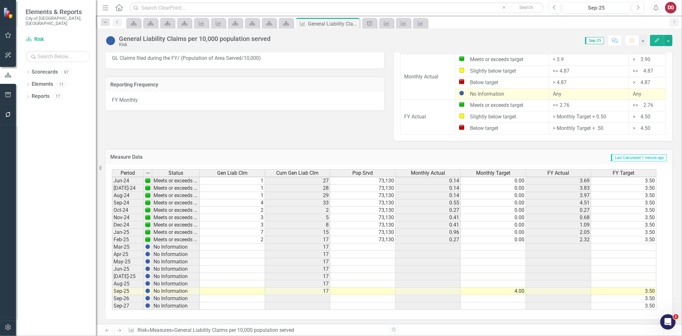
scroll to position [235, 0]
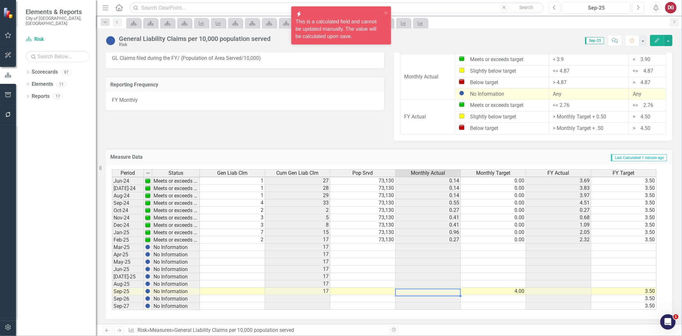
click at [418, 289] on td at bounding box center [428, 291] width 65 height 7
click at [493, 289] on td "4.00" at bounding box center [493, 291] width 65 height 7
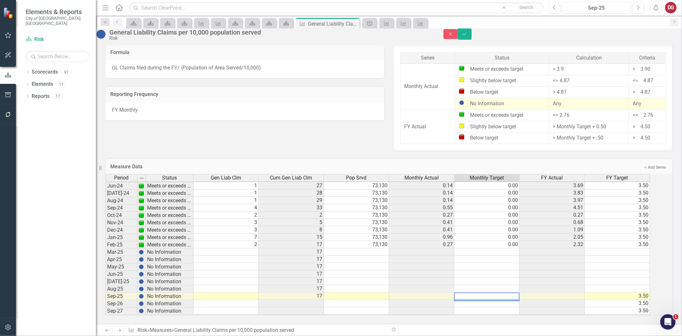
type textarea "4"
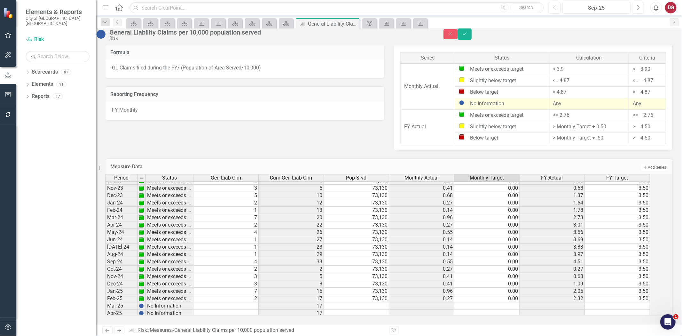
scroll to position [0, 0]
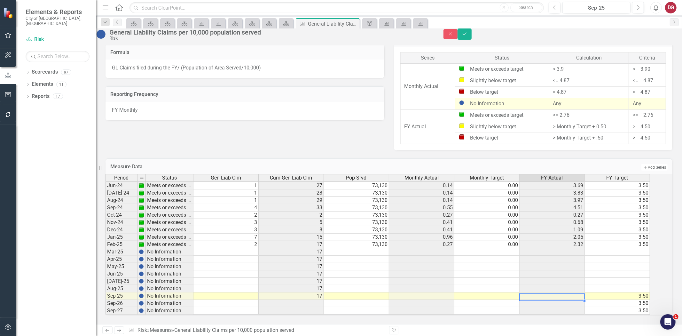
click at [540, 292] on td at bounding box center [552, 295] width 65 height 7
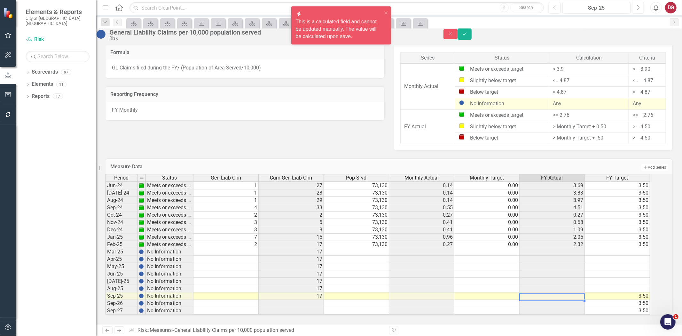
click at [539, 292] on td at bounding box center [552, 295] width 65 height 7
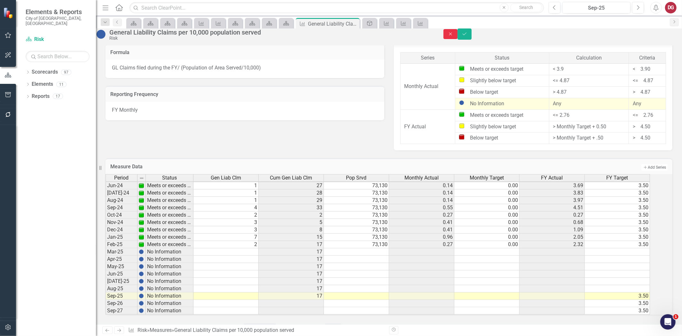
click at [454, 36] on icon "Close" at bounding box center [451, 34] width 6 height 4
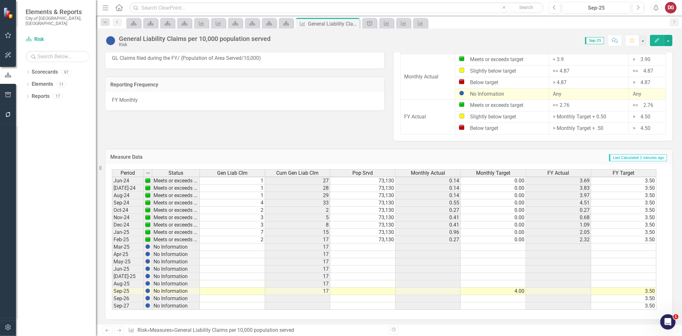
click at [500, 289] on td "4.00" at bounding box center [493, 291] width 65 height 7
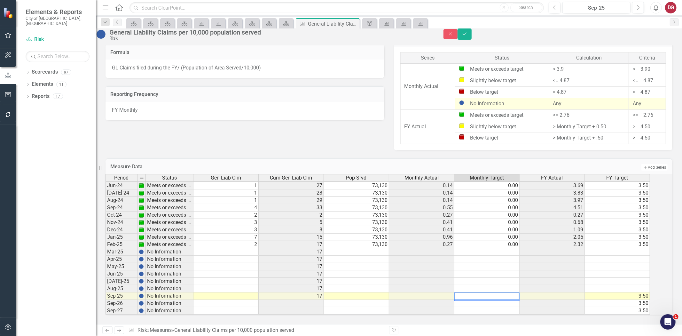
type textarea "4"
click at [487, 163] on td "Add Add Series" at bounding box center [542, 167] width 250 height 8
click at [472, 37] on button "Save" at bounding box center [465, 33] width 14 height 11
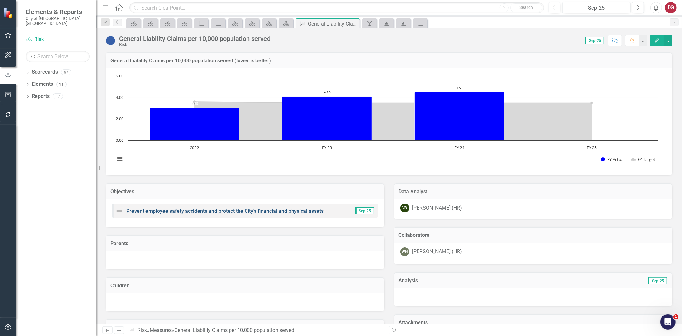
click at [237, 208] on link "Prevent employee safety accidents and protect the City's financial and physical…" at bounding box center [224, 211] width 197 height 6
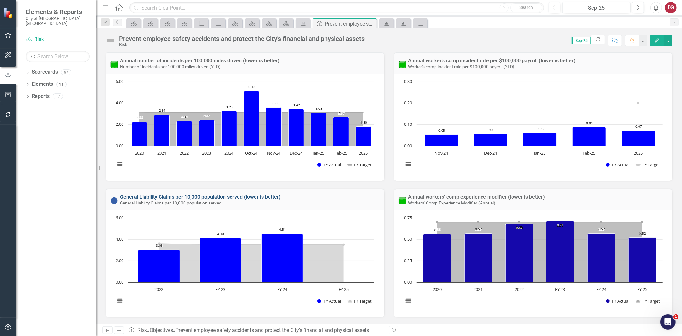
click at [235, 195] on link "General Liability Claims per 10,000 population served (lower is better)" at bounding box center [200, 197] width 161 height 6
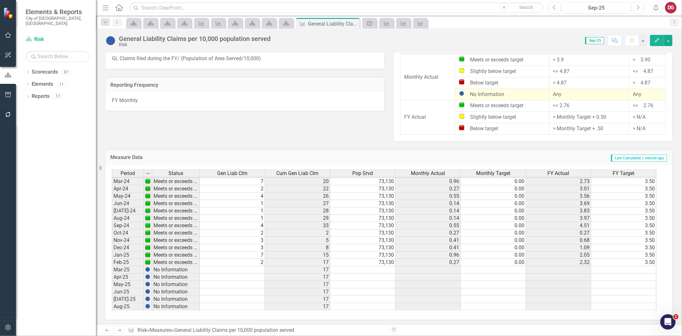
scroll to position [236, 0]
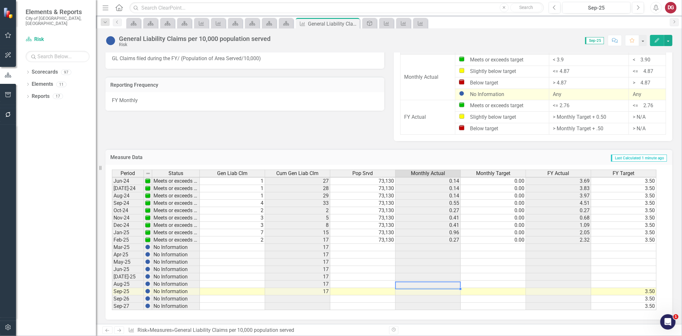
click at [434, 282] on tbody "May-23 Meets or exceeds target 5 21 73,130 0.68 0.00 2.87 3.60 Jun-23 Meets or …" at bounding box center [384, 196] width 545 height 228
click at [434, 282] on td at bounding box center [428, 284] width 65 height 7
click at [533, 282] on td at bounding box center [558, 284] width 65 height 7
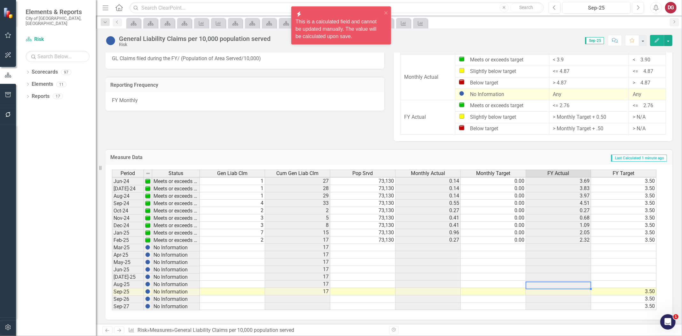
click at [533, 282] on td at bounding box center [558, 284] width 65 height 7
click at [112, 293] on div "Period Status Gen Liab Clm Cum Gen Liab Clm Pop Srvd Monthly Actual Monthly Tar…" at bounding box center [112, 192] width 0 height 236
click at [537, 296] on div at bounding box center [558, 296] width 65 height 1
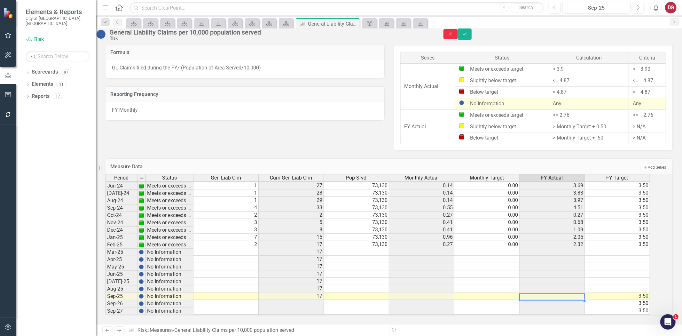
click at [454, 36] on icon "Close" at bounding box center [451, 34] width 6 height 4
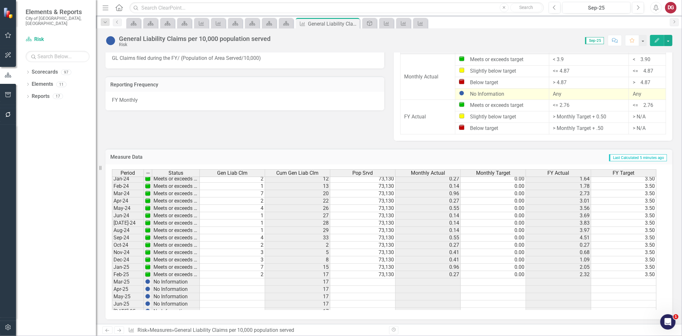
scroll to position [236, 0]
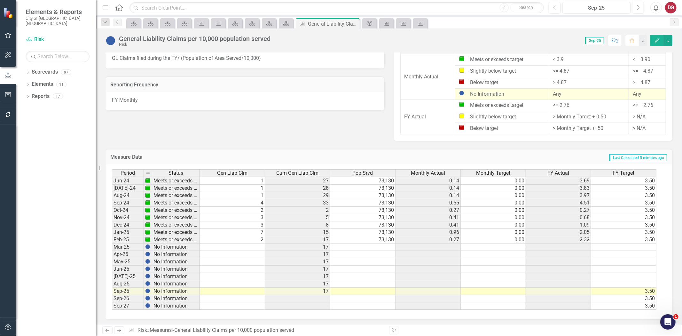
click at [448, 245] on td at bounding box center [428, 246] width 65 height 7
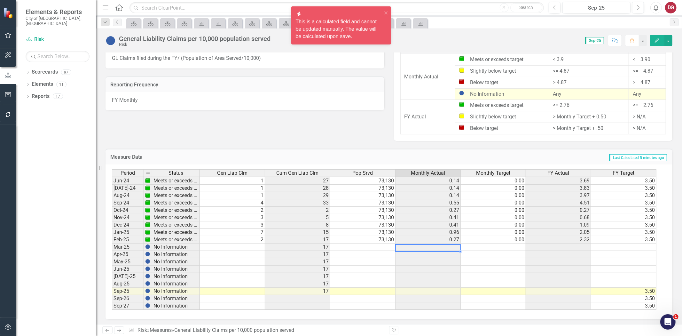
click at [448, 245] on td at bounding box center [428, 246] width 65 height 7
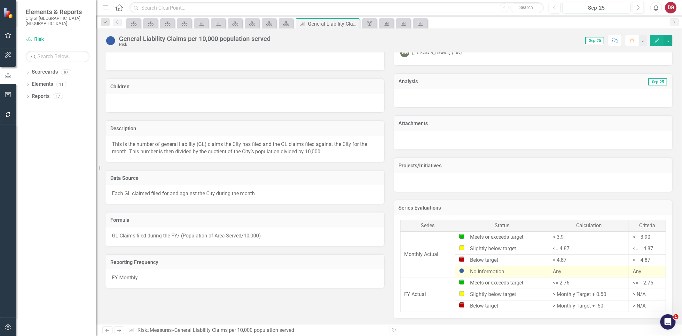
scroll to position [21, 0]
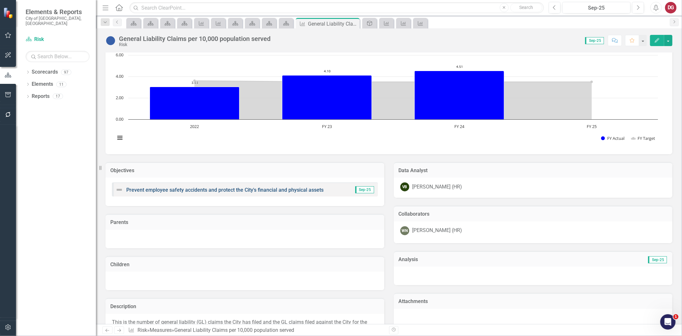
click at [218, 189] on link "Prevent employee safety accidents and protect the City's financial and physical…" at bounding box center [224, 190] width 197 height 6
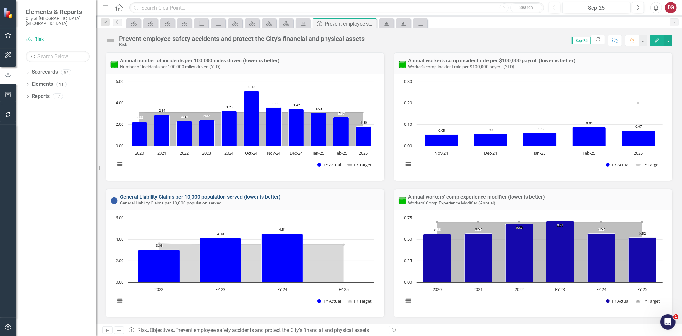
click at [248, 195] on link "General Liability Claims per 10,000 population served (lower is better)" at bounding box center [200, 197] width 161 height 6
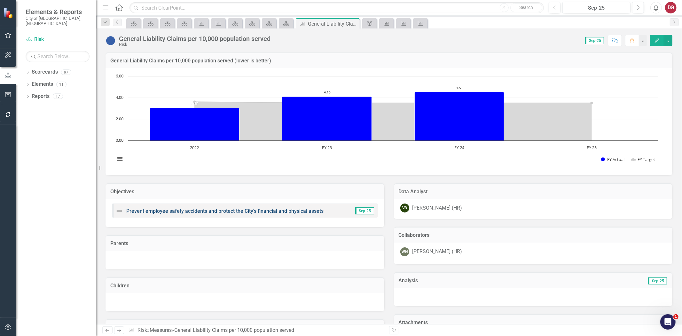
click at [297, 210] on link "Prevent employee safety accidents and protect the City's financial and physical…" at bounding box center [224, 211] width 197 height 6
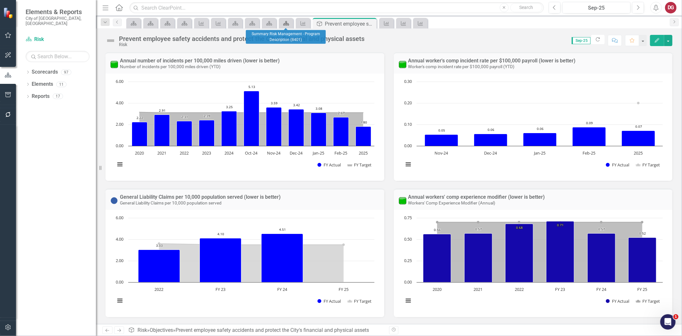
click at [288, 21] on icon "Scorecard" at bounding box center [286, 23] width 6 height 5
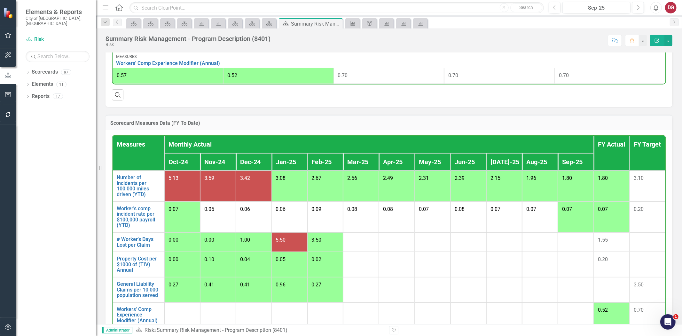
scroll to position [391, 0]
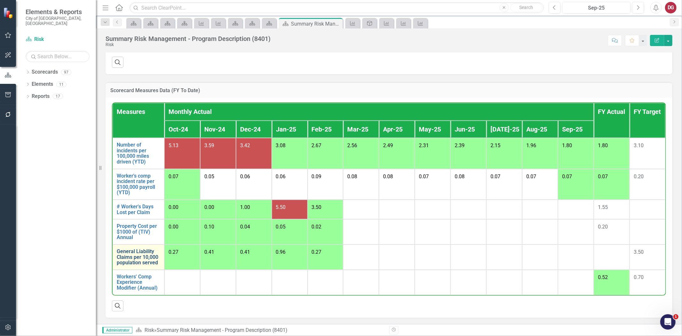
click at [133, 256] on link "General Liability Claims per 10,000 population served" at bounding box center [139, 257] width 44 height 17
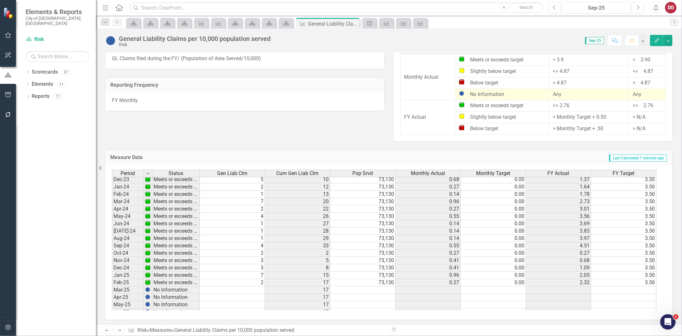
scroll to position [235, 0]
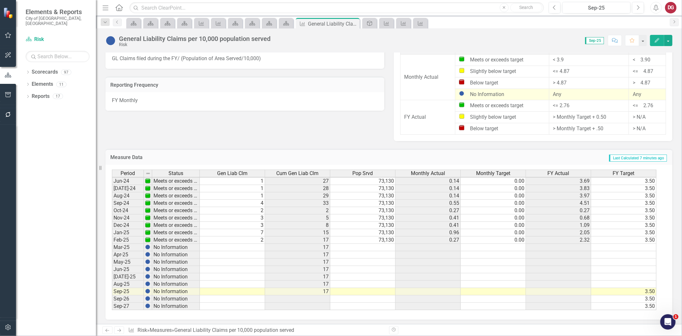
click at [435, 244] on tbody "Feb-23 Meets or exceeds target 2 11 72,740 0.27 0.00 1.51 3.60 Mar-23 Meets or …" at bounding box center [384, 184] width 545 height 250
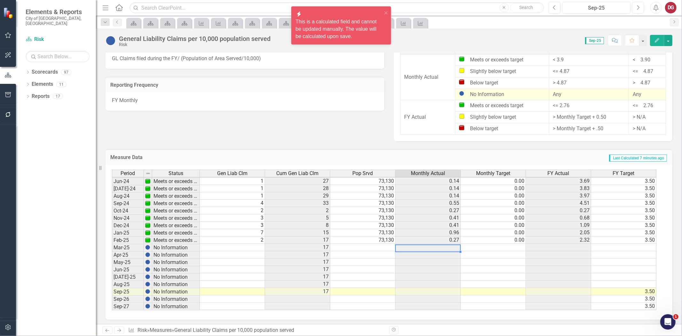
click at [435, 244] on td at bounding box center [428, 247] width 65 height 7
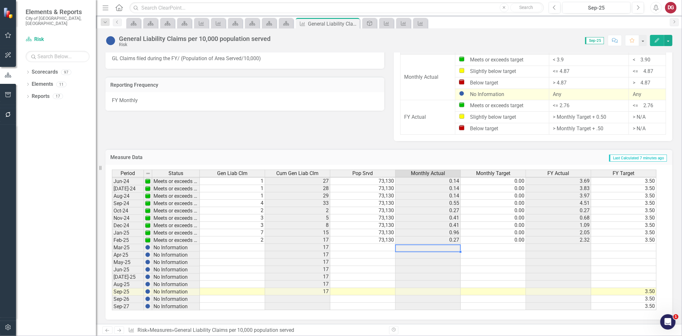
click at [112, 256] on div "Period Status Gen Liab Clm Cum Gen Liab Clm Pop Srvd Monthly Actual Monthly Tar…" at bounding box center [112, 192] width 0 height 236
click at [434, 259] on div at bounding box center [427, 259] width 65 height 1
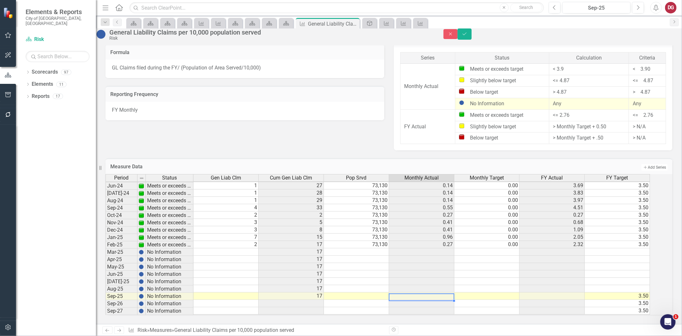
click at [426, 292] on td at bounding box center [421, 295] width 65 height 7
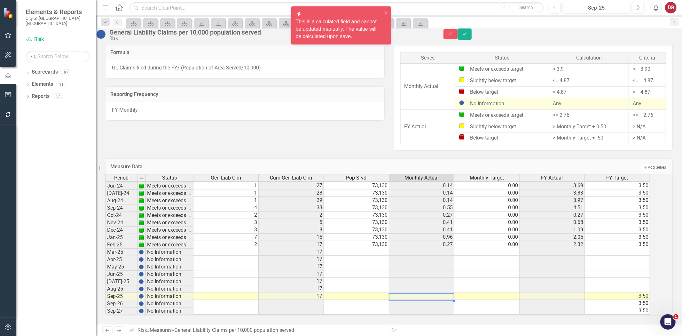
click at [426, 292] on td at bounding box center [421, 295] width 65 height 7
click at [425, 285] on td at bounding box center [421, 288] width 65 height 7
click at [418, 292] on td at bounding box center [421, 295] width 65 height 7
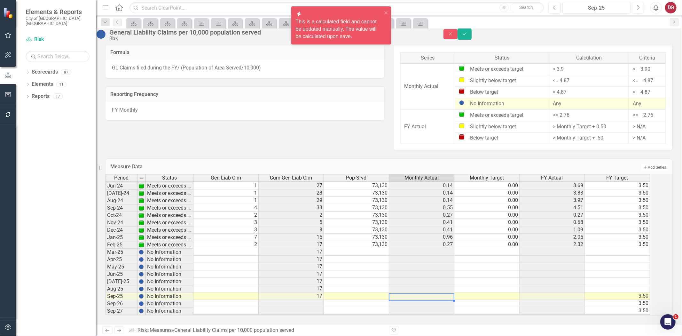
click at [418, 292] on td at bounding box center [421, 295] width 65 height 7
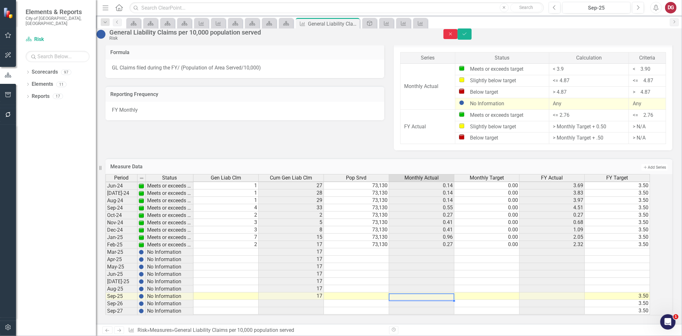
click at [452, 35] on icon "button" at bounding box center [450, 33] width 3 height 3
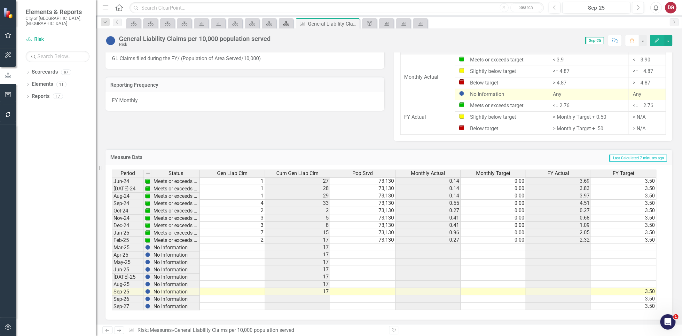
click at [283, 27] on div "Scorecard" at bounding box center [285, 23] width 9 height 8
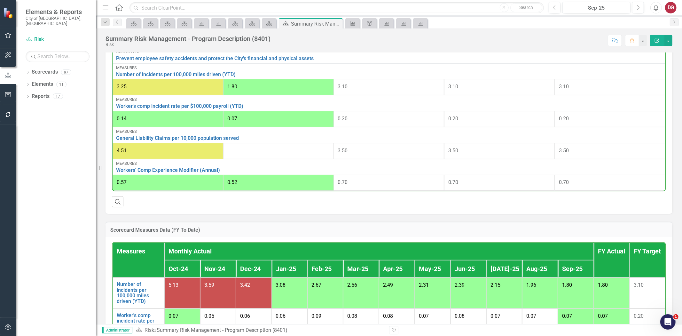
scroll to position [395, 0]
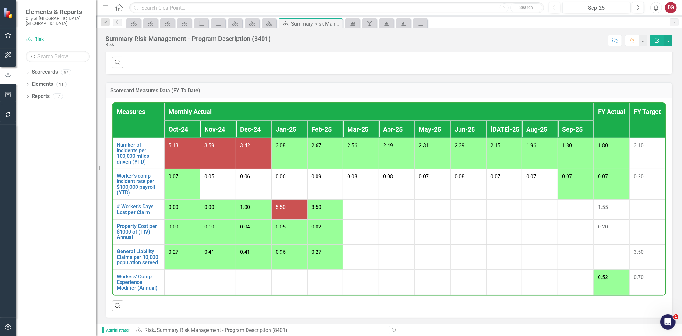
click at [564, 95] on div "Scorecard Measures Data (FY To Date)" at bounding box center [389, 90] width 567 height 16
click at [169, 92] on h3 "Scorecard Measures Data (FY To Date)" at bounding box center [389, 91] width 558 height 6
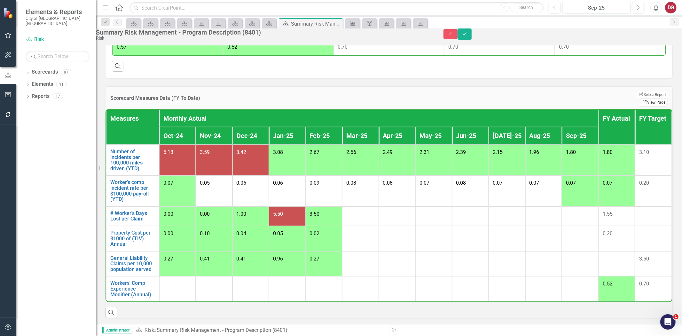
click at [647, 98] on link "Link View Page" at bounding box center [654, 102] width 28 height 8
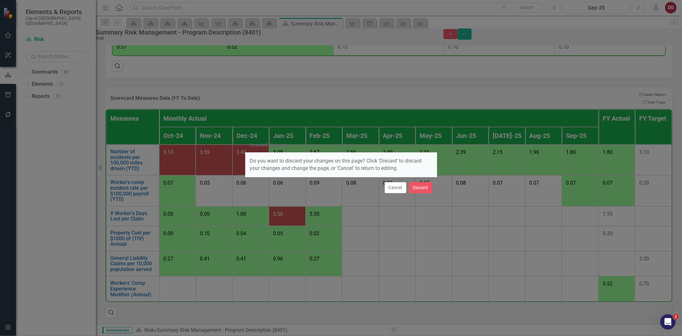
click at [434, 187] on div "Cancel Discard" at bounding box center [341, 187] width 192 height 21
click at [427, 187] on button "Discard" at bounding box center [420, 187] width 23 height 11
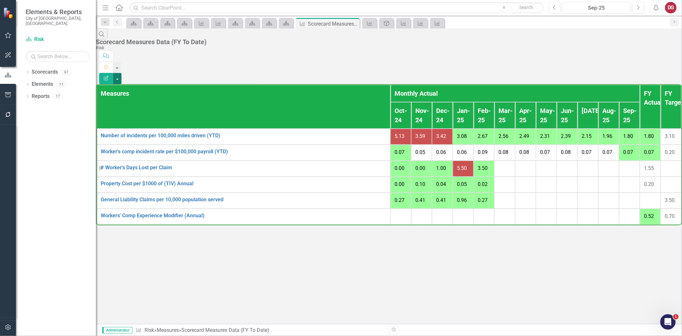
click at [122, 73] on button "button" at bounding box center [117, 78] width 8 height 11
click at [653, 51] on link "Edit Report Edit Report" at bounding box center [647, 52] width 51 height 12
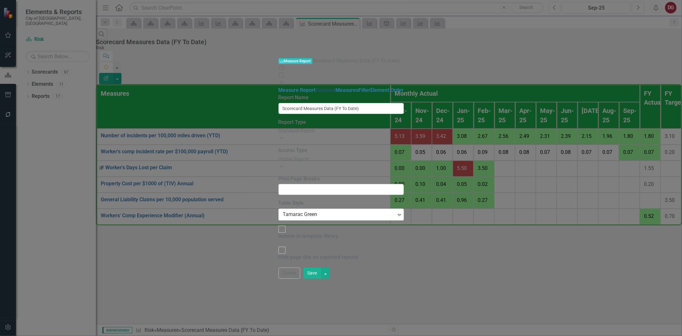
click at [316, 87] on link "Columns" at bounding box center [326, 90] width 20 height 6
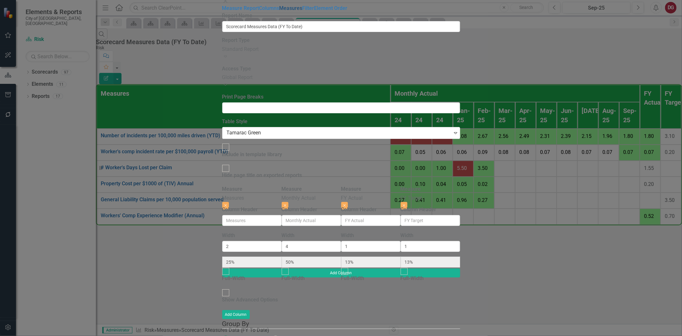
click at [280, 11] on link "Measures" at bounding box center [291, 8] width 23 height 6
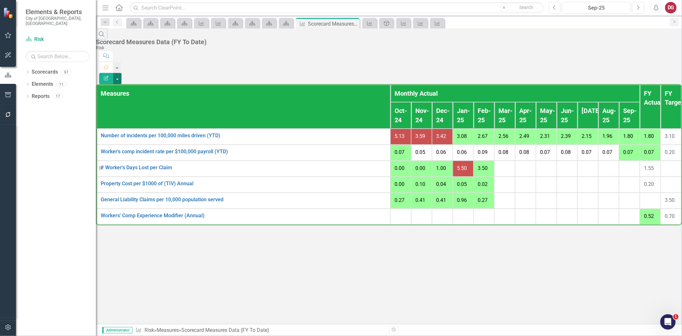
click at [122, 73] on button "button" at bounding box center [117, 78] width 8 height 11
click at [495, 209] on td at bounding box center [505, 201] width 21 height 16
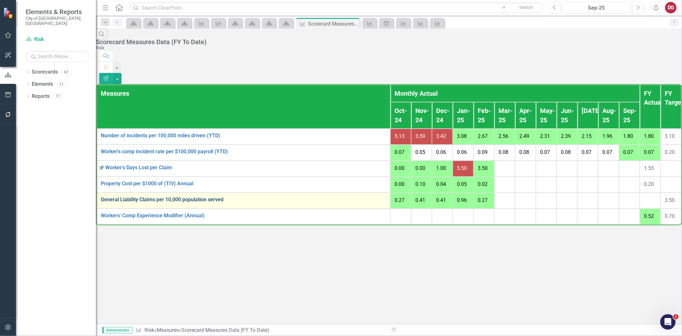
click at [134, 202] on link "General Liability Claims per 10,000 population served" at bounding box center [244, 200] width 286 height 6
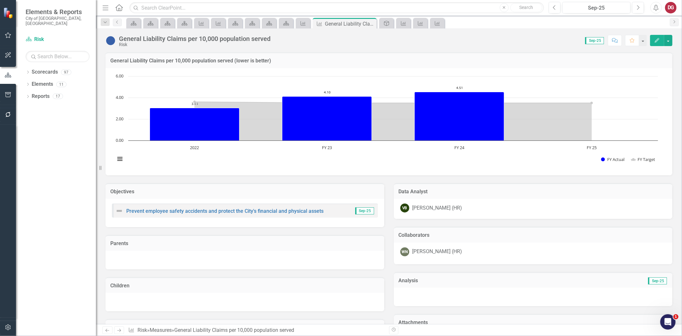
click at [654, 39] on icon "Edit" at bounding box center [657, 40] width 6 height 4
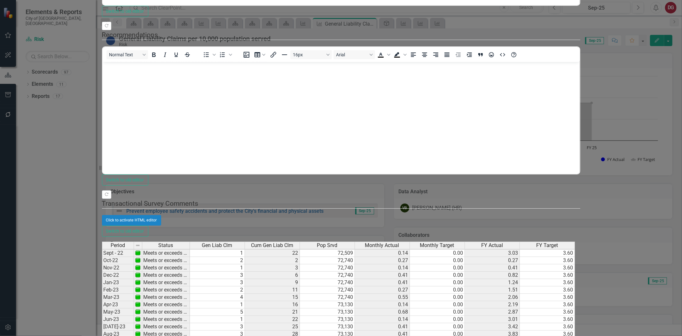
scroll to position [83, 0]
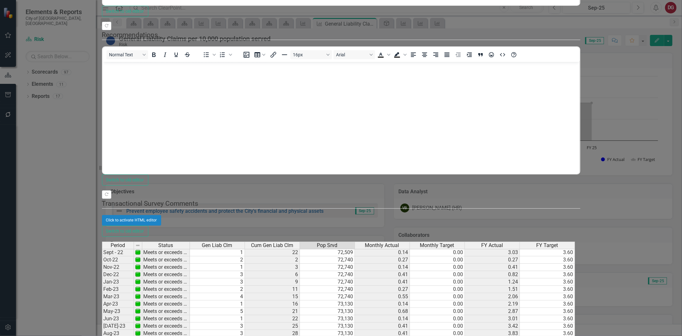
type textarea "1"
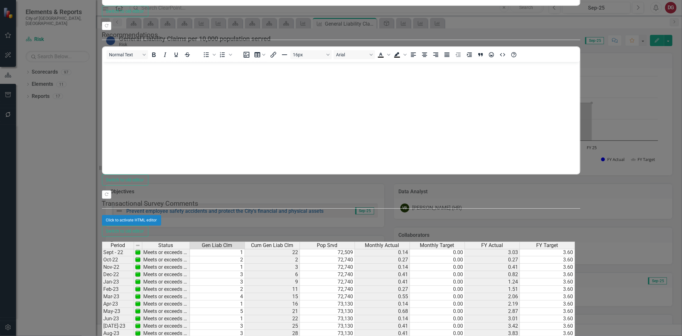
type textarea "1"
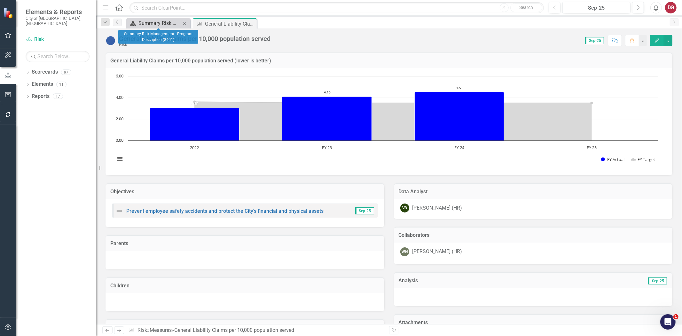
click at [170, 23] on div "Summary Risk Management - Program Description (8401)" at bounding box center [160, 23] width 42 height 8
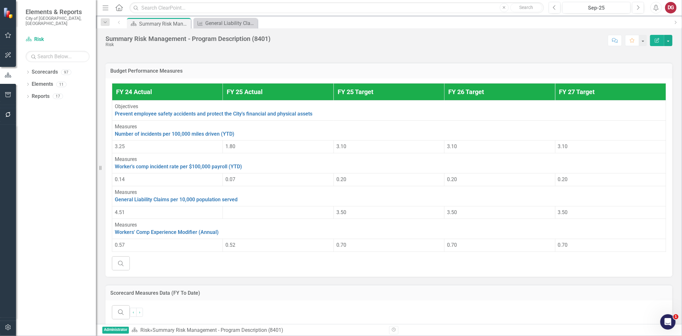
scroll to position [182, 0]
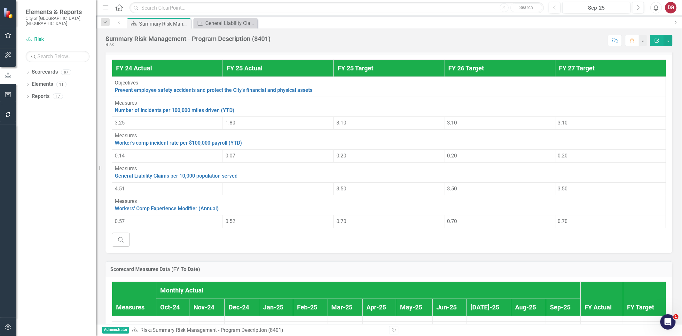
click at [222, 172] on div "Measures" at bounding box center [389, 168] width 549 height 7
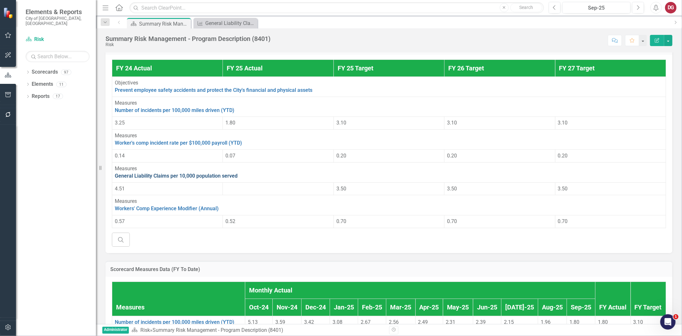
click at [220, 179] on link "General Liability Claims per 10,000 population served" at bounding box center [176, 176] width 123 height 6
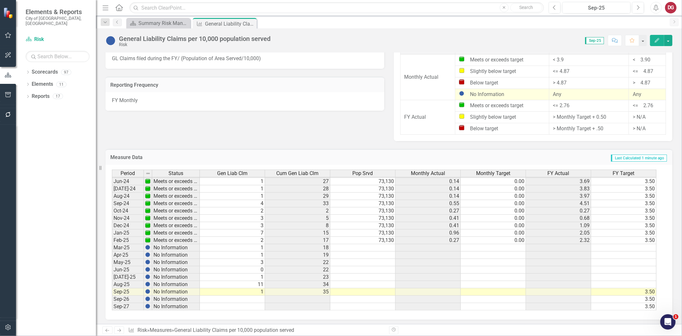
click at [360, 241] on tbody "Nov-22 Meets or exceeds target 1 3 72,740 0.14 0.00 0.41 3.60 Dec-22 Meets or e…" at bounding box center [384, 174] width 545 height 273
drag, startPoint x: 394, startPoint y: 242, endPoint x: 387, endPoint y: 288, distance: 46.9
click at [112, 288] on div "Period Status Gen Liab Clm Cum Gen Liab Clm Pop Srvd Monthly Actual Monthly Tar…" at bounding box center [112, 192] width 0 height 236
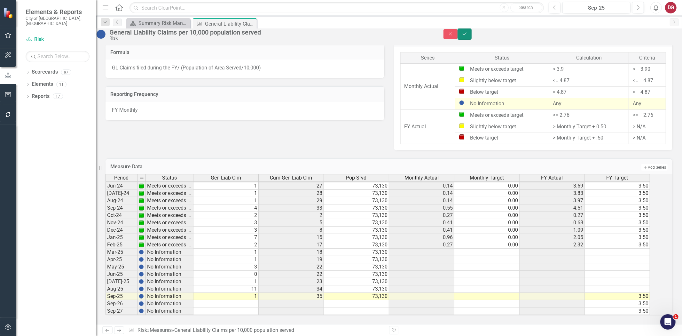
click at [468, 36] on icon "Save" at bounding box center [465, 34] width 6 height 4
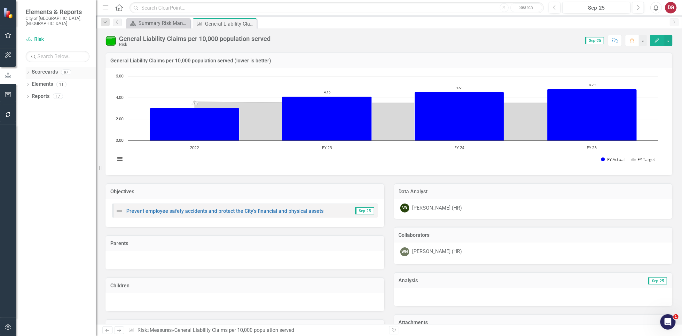
click at [28, 70] on div "Dropdown" at bounding box center [28, 72] width 4 height 5
click at [24, 82] on icon "Dropdown" at bounding box center [21, 84] width 5 height 4
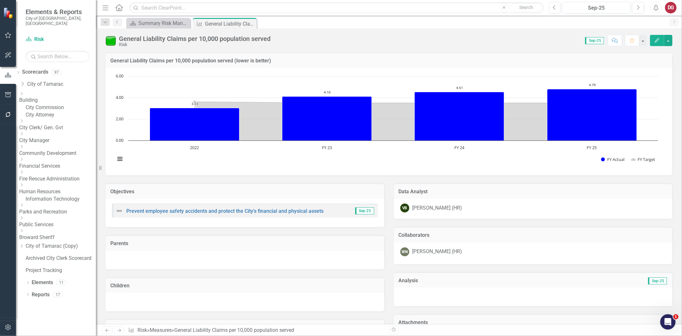
click at [24, 187] on icon "Dropdown" at bounding box center [21, 185] width 5 height 4
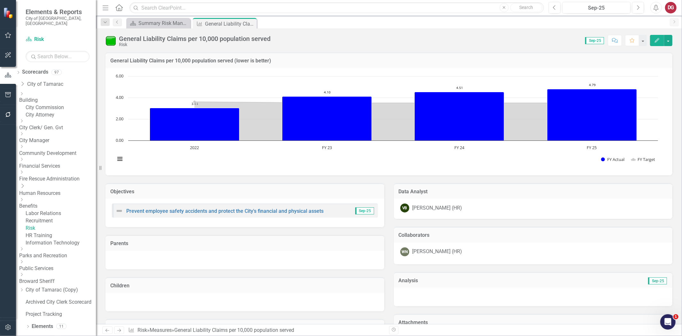
click at [56, 232] on link "Risk" at bounding box center [61, 228] width 70 height 7
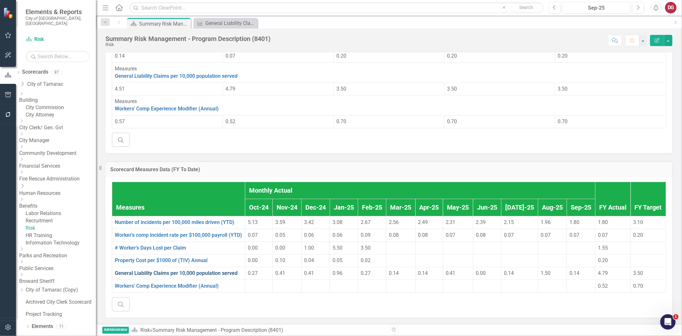
click at [132, 270] on link "General Liability Claims per 10,000 population served" at bounding box center [176, 273] width 123 height 6
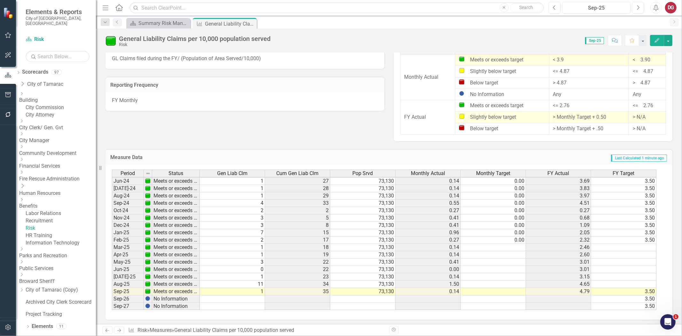
scroll to position [376, 0]
click at [250, 265] on tbody "Feb-23 Meets or exceeds target 2 11 72,740 0.27 0.00 1.51 3.60 Mar-23 Meets or …" at bounding box center [384, 184] width 545 height 250
click at [250, 265] on td "0" at bounding box center [232, 268] width 65 height 7
click at [229, 282] on td "11" at bounding box center [232, 283] width 65 height 7
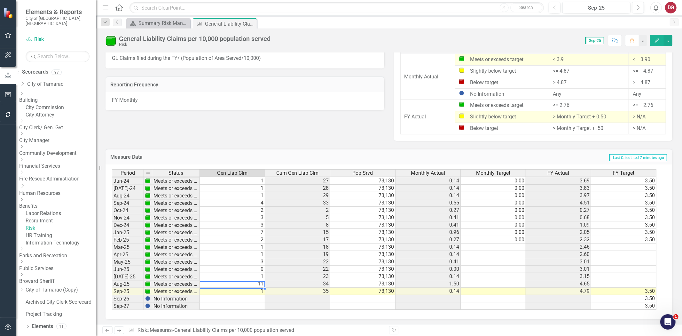
click at [229, 282] on td "11" at bounding box center [232, 283] width 65 height 7
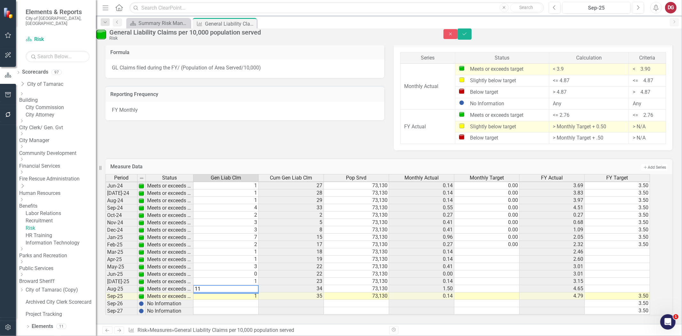
type textarea "1"
type textarea "2"
click at [267, 163] on td "Measure Data" at bounding box center [263, 167] width 307 height 8
click at [468, 36] on icon "Save" at bounding box center [465, 34] width 6 height 4
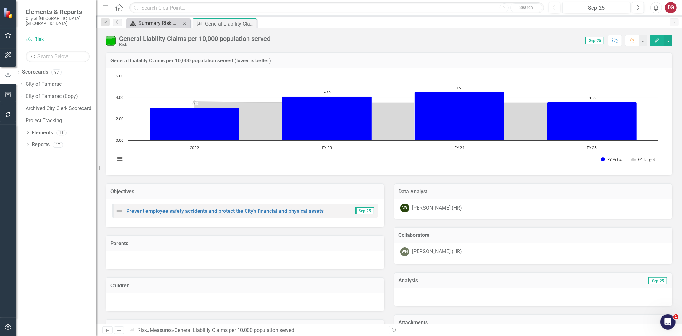
click at [167, 22] on div "Summary Risk Management - Program Description (8401)" at bounding box center [160, 23] width 42 height 8
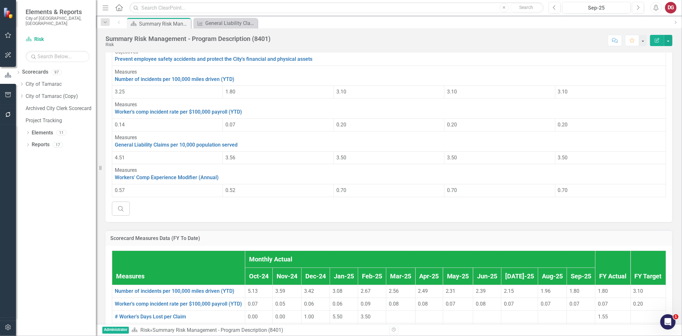
scroll to position [213, 0]
click at [28, 77] on div "Dropdown Scorecards 97 Dropdown City of Tamarac Dropdown Building Certificate o…" at bounding box center [56, 97] width 80 height 60
click at [24, 82] on icon "Dropdown" at bounding box center [21, 84] width 5 height 4
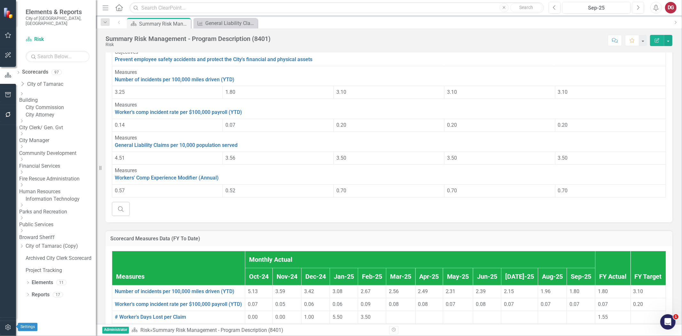
click at [10, 328] on icon "button" at bounding box center [8, 327] width 7 height 5
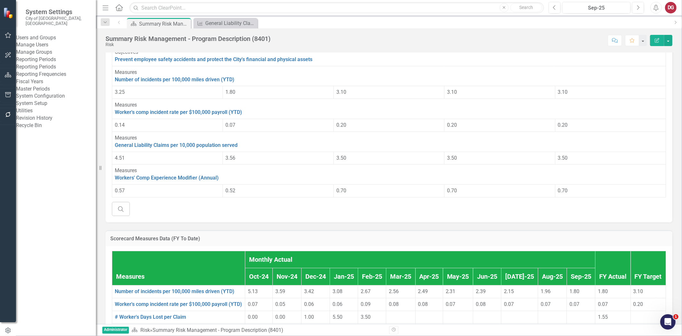
click at [47, 48] on div "Manage Users" at bounding box center [56, 44] width 80 height 7
click at [53, 44] on link "Manage Users" at bounding box center [56, 44] width 80 height 7
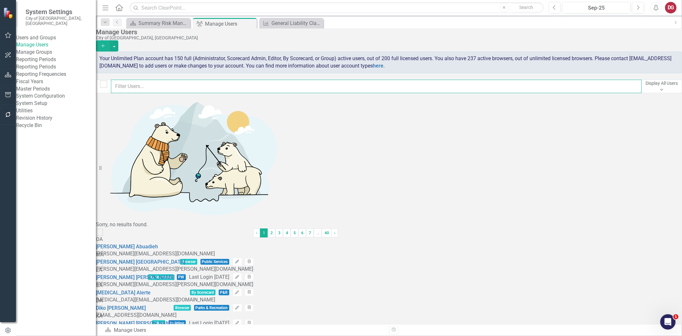
click at [156, 89] on input "text" at bounding box center [376, 86] width 531 height 13
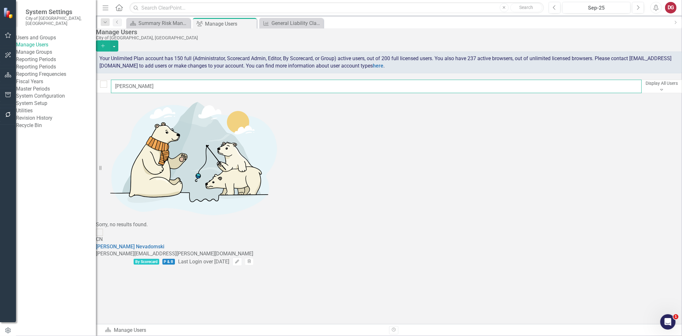
drag, startPoint x: 156, startPoint y: 89, endPoint x: 121, endPoint y: 90, distance: 35.2
click at [121, 90] on input "arlene" at bounding box center [376, 86] width 531 height 13
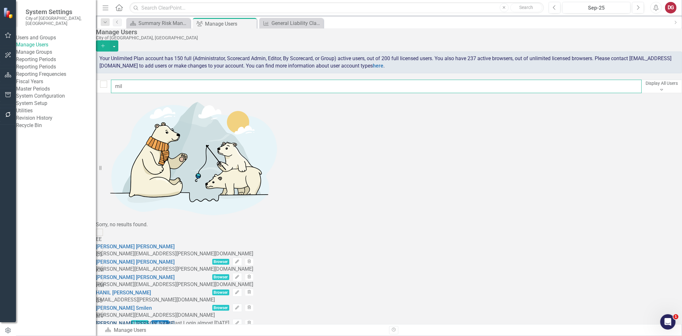
type input "mil"
click at [167, 320] on link "Mildred Velasquez" at bounding box center [135, 323] width 79 height 6
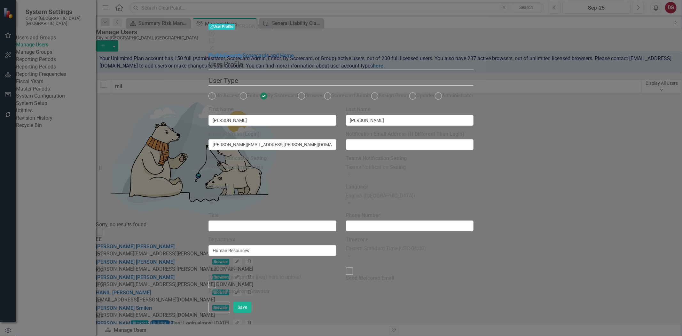
click at [243, 52] on link "Scorecards and Home" at bounding box center [268, 55] width 51 height 6
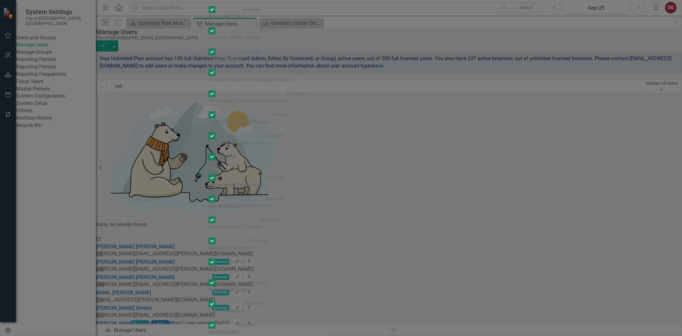
checkbox input "false"
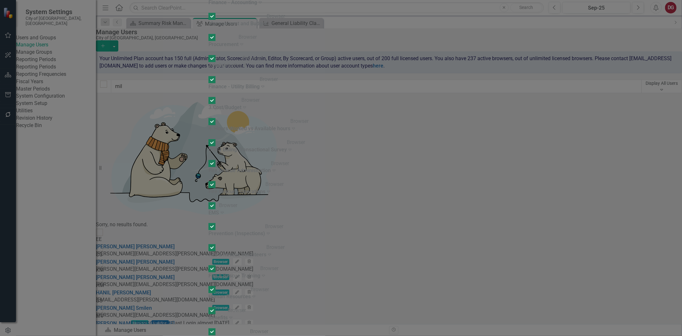
click at [209, 238] on div "User User Profile Mildred Velasquez Help Maximize Close Profile Security Scorec…" at bounding box center [341, 167] width 265 height 2485
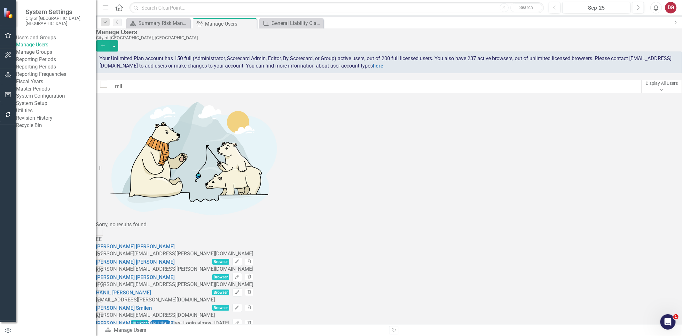
click at [7, 74] on icon "button" at bounding box center [8, 74] width 7 height 5
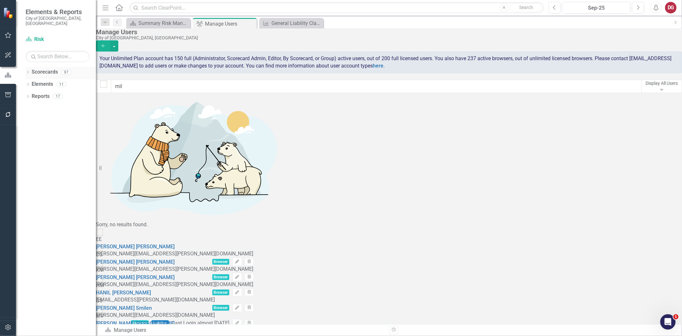
click at [29, 71] on icon "Dropdown" at bounding box center [28, 73] width 4 height 4
click at [24, 82] on div "Dropdown" at bounding box center [21, 84] width 5 height 5
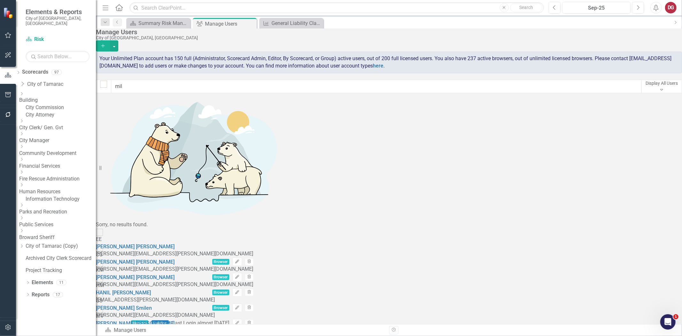
click at [24, 186] on icon "Dropdown" at bounding box center [21, 185] width 5 height 4
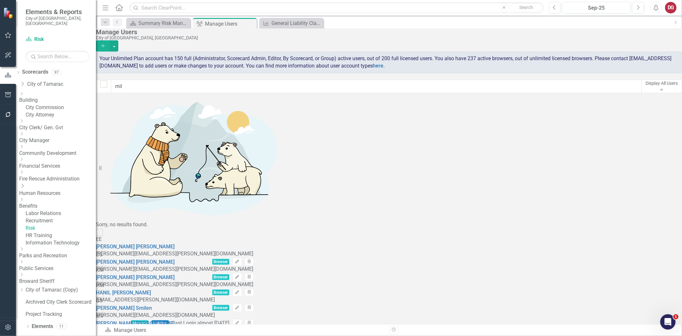
click at [51, 232] on link "Risk" at bounding box center [61, 228] width 70 height 7
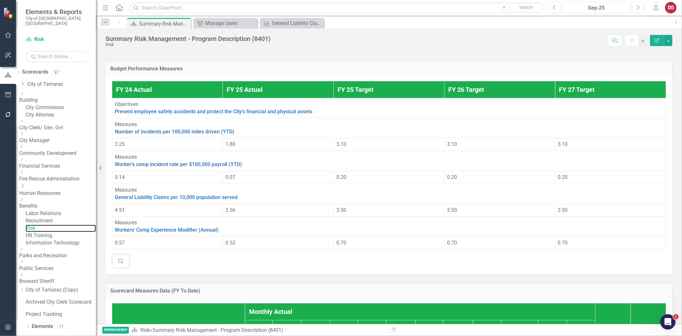
scroll to position [213, 0]
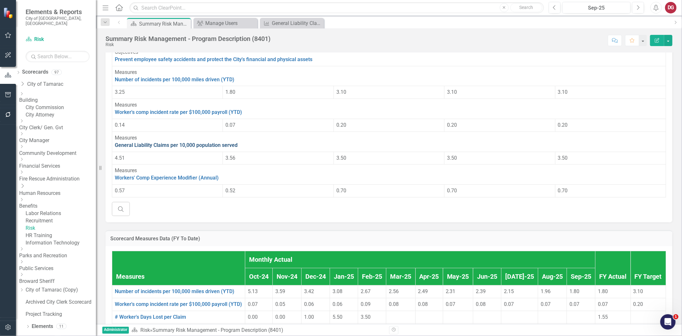
click at [169, 148] on link "General Liability Claims per 10,000 population served" at bounding box center [176, 145] width 123 height 6
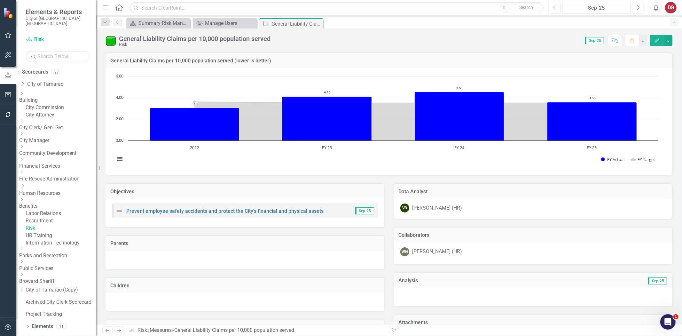
click at [490, 204] on div "VB Vincent Bernd (HR)" at bounding box center [533, 207] width 266 height 9
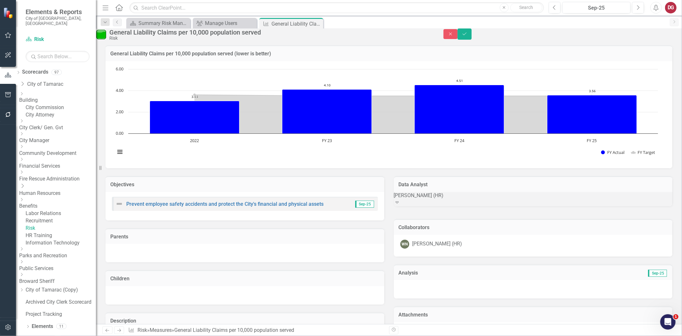
click at [475, 199] on div "[PERSON_NAME] (HR)" at bounding box center [533, 195] width 279 height 7
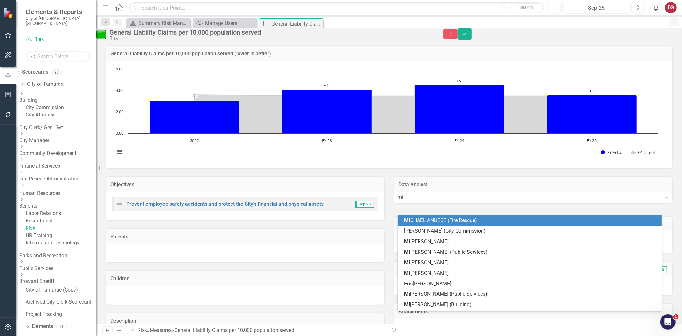
type input "mil"
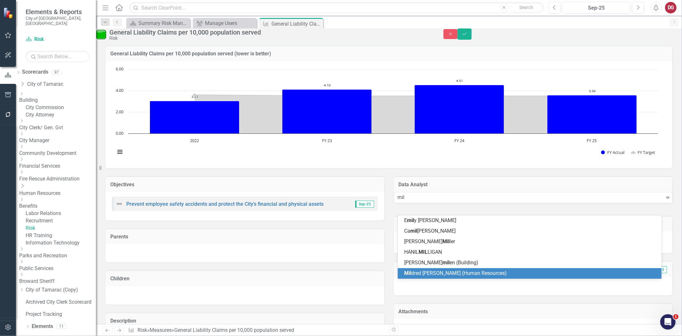
click at [422, 274] on span "Mil dred Velasquez (Human Resources)" at bounding box center [455, 273] width 103 height 6
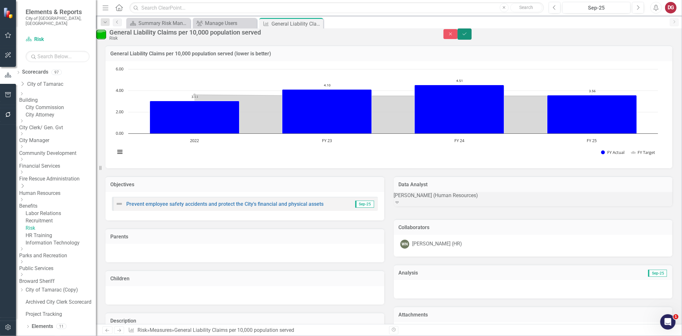
click at [468, 36] on icon "Save" at bounding box center [465, 34] width 6 height 4
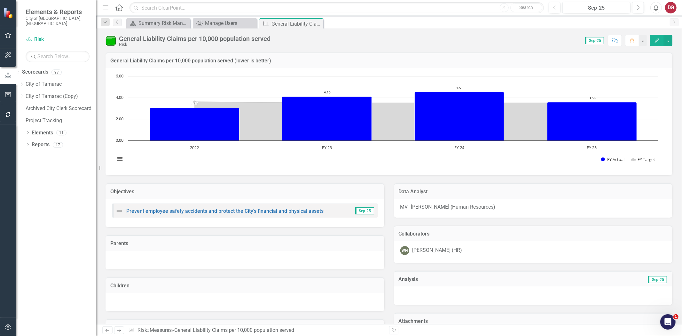
click at [107, 330] on icon "Previous" at bounding box center [107, 330] width 5 height 4
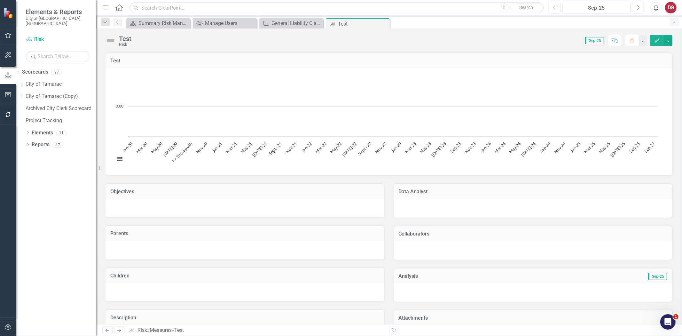
click at [120, 329] on icon "Next" at bounding box center [118, 330] width 5 height 4
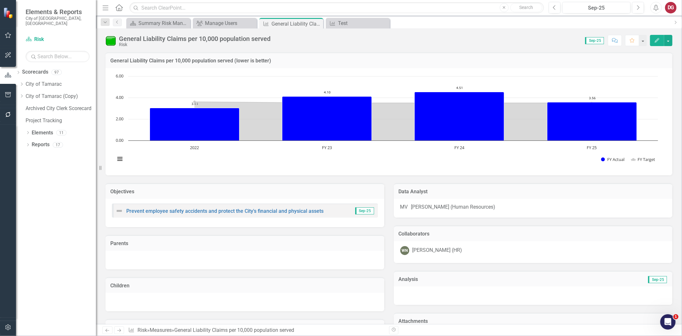
click at [120, 329] on icon "Next" at bounding box center [118, 330] width 5 height 4
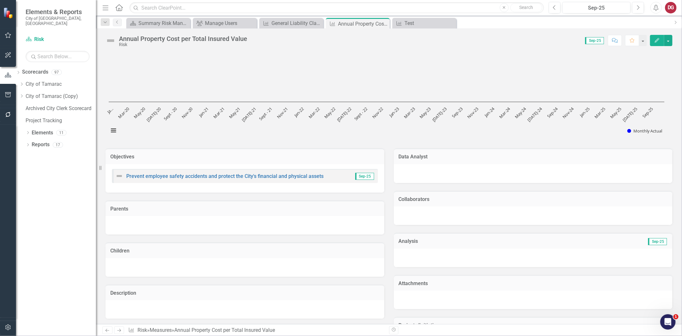
click at [120, 329] on icon "Next" at bounding box center [118, 330] width 5 height 4
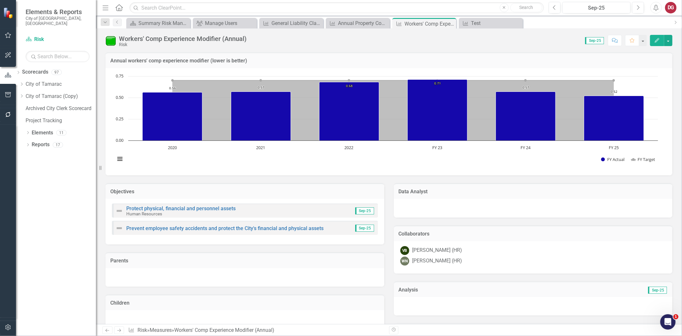
click at [427, 211] on div at bounding box center [533, 207] width 266 height 8
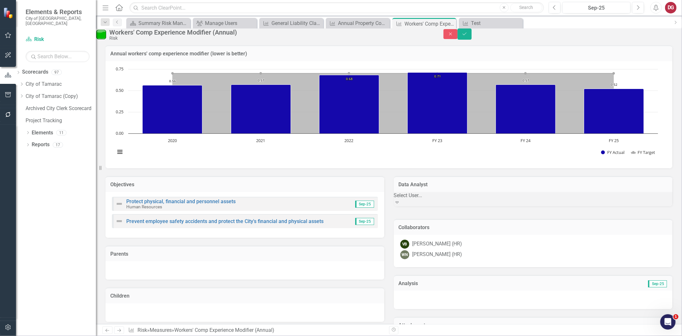
click at [427, 199] on div "Select User..." at bounding box center [533, 195] width 279 height 7
type input "mil"
click at [456, 267] on div "VB Vincent Bernd (HR) WN Whitney Neff (HR)" at bounding box center [533, 251] width 279 height 32
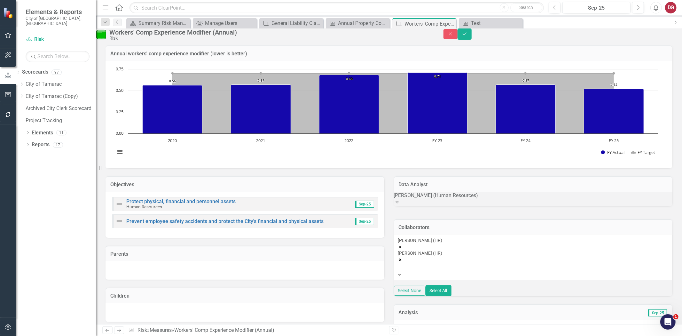
click at [403, 249] on icon "Remove Vincent Bernd (HR)" at bounding box center [400, 247] width 4 height 4
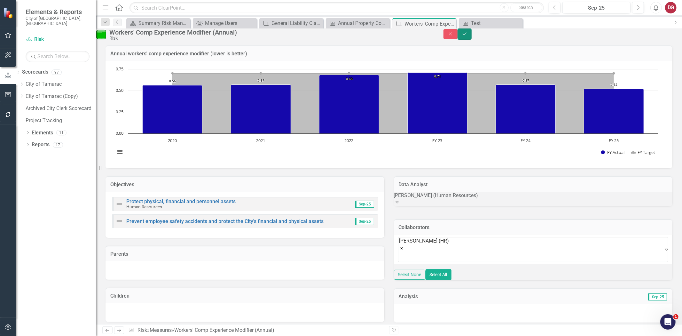
click at [472, 40] on button "Save" at bounding box center [465, 33] width 14 height 11
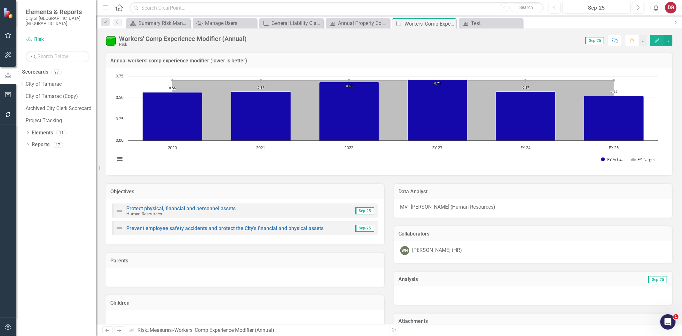
click at [121, 331] on icon "Next" at bounding box center [118, 330] width 5 height 4
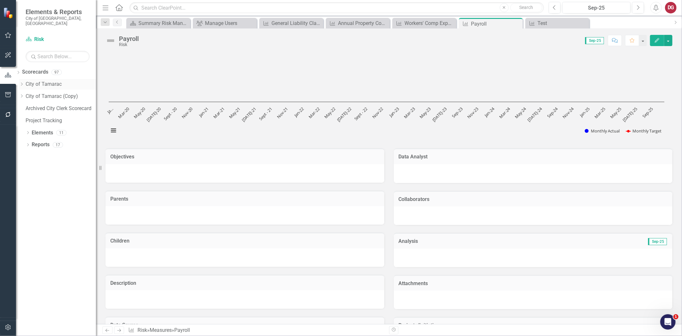
click at [24, 82] on icon "Dropdown" at bounding box center [21, 84] width 5 height 4
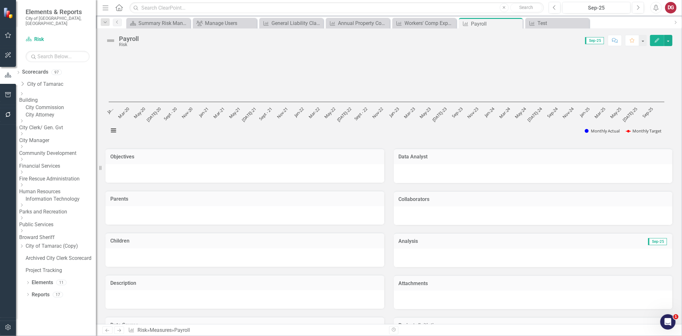
click at [24, 187] on icon "Dropdown" at bounding box center [21, 185] width 5 height 4
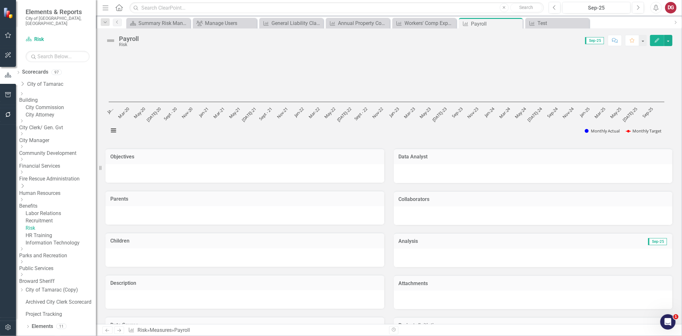
click at [51, 232] on link "Risk" at bounding box center [61, 228] width 70 height 7
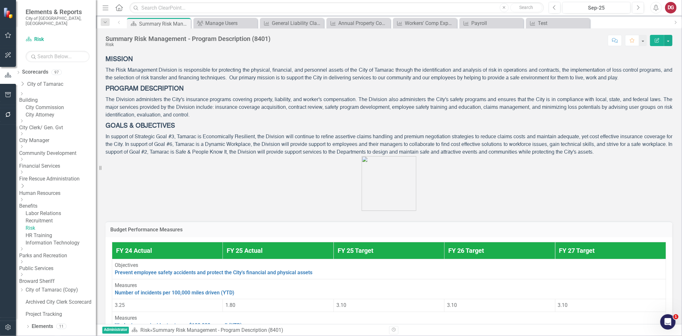
click at [65, 190] on link "Human Resources" at bounding box center [57, 193] width 77 height 7
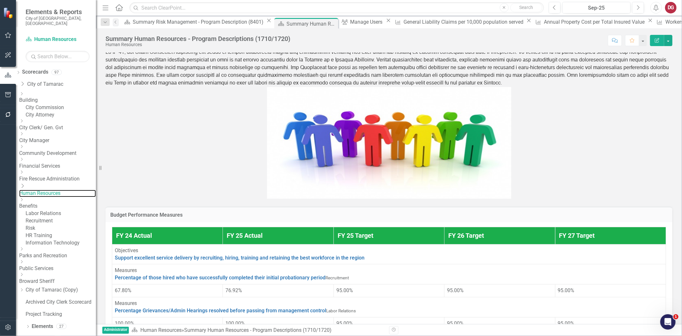
scroll to position [199, 0]
